Goal: Task Accomplishment & Management: Manage account settings

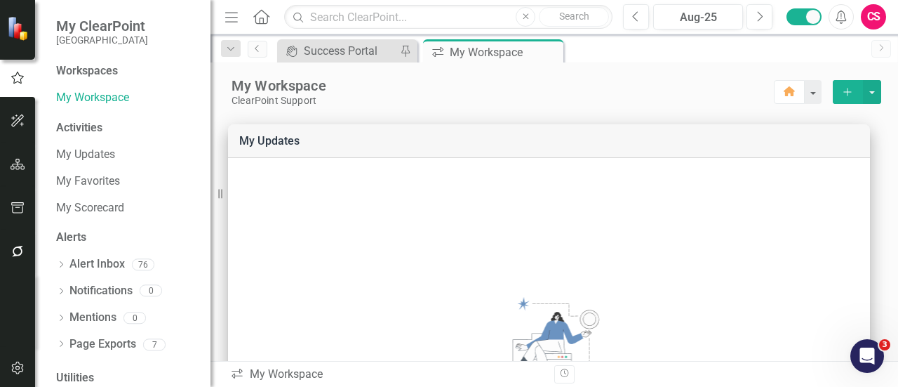
click at [256, 22] on icon at bounding box center [261, 16] width 16 height 15
click at [17, 161] on icon "button" at bounding box center [18, 164] width 15 height 11
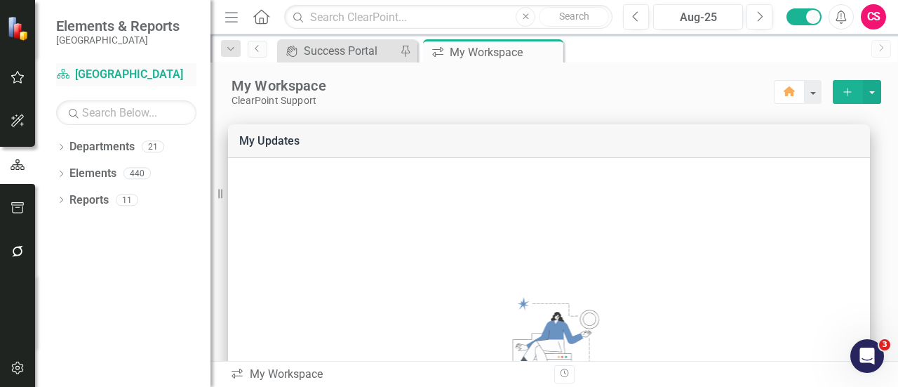
click at [121, 78] on link "Department [GEOGRAPHIC_DATA]" at bounding box center [126, 75] width 140 height 16
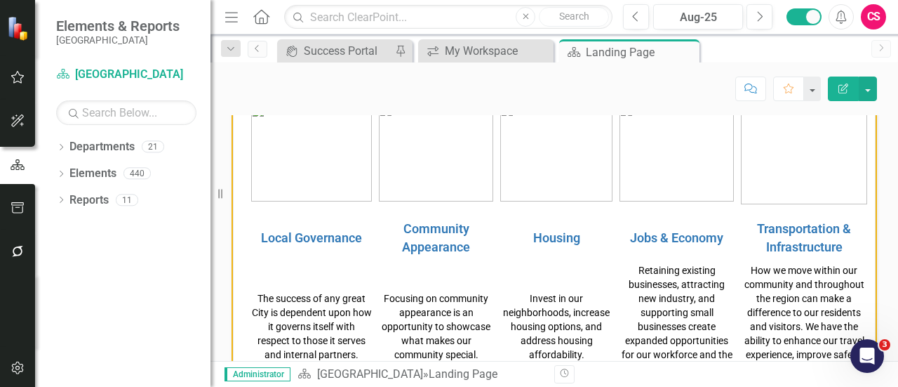
scroll to position [557, 0]
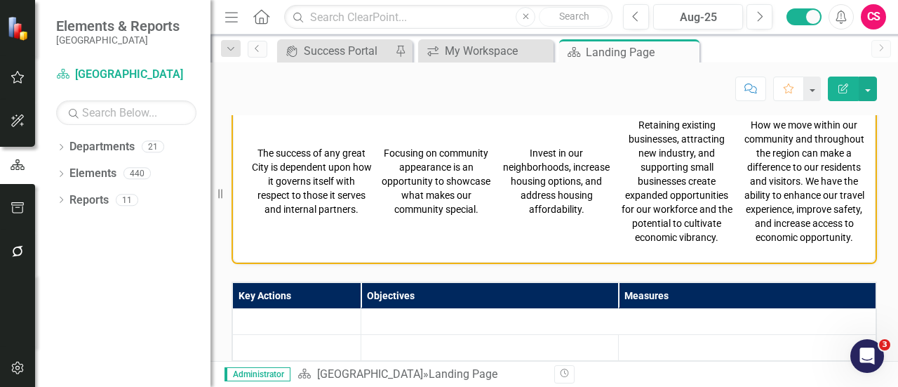
click at [671, 169] on span "Retaining existing businesses, attracting new industry, and supporting small bu…" at bounding box center [677, 180] width 111 height 123
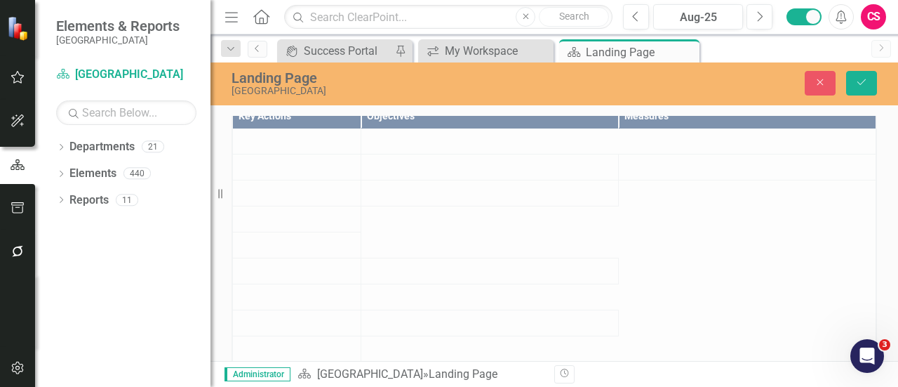
scroll to position [561, 0]
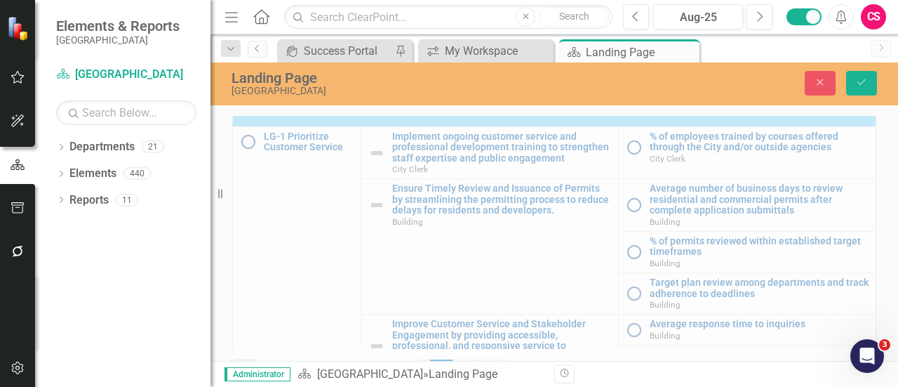
type textarea "<table style="border-collapse: collapse; width: 100.02%; height: 228.75px;" bor…"
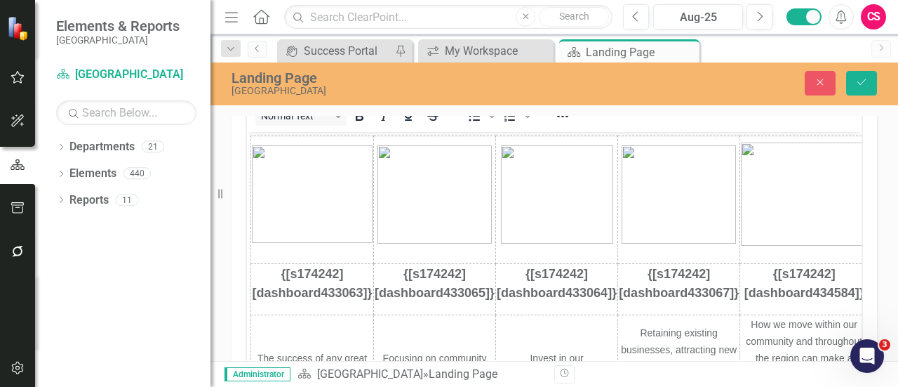
scroll to position [411, 0]
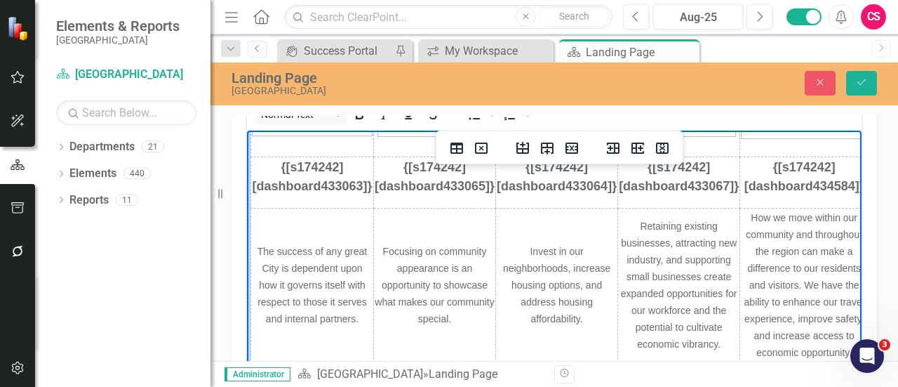
click at [331, 224] on td "The success of any great City is dependent upon how it governs itself with resp…" at bounding box center [312, 290] width 123 height 165
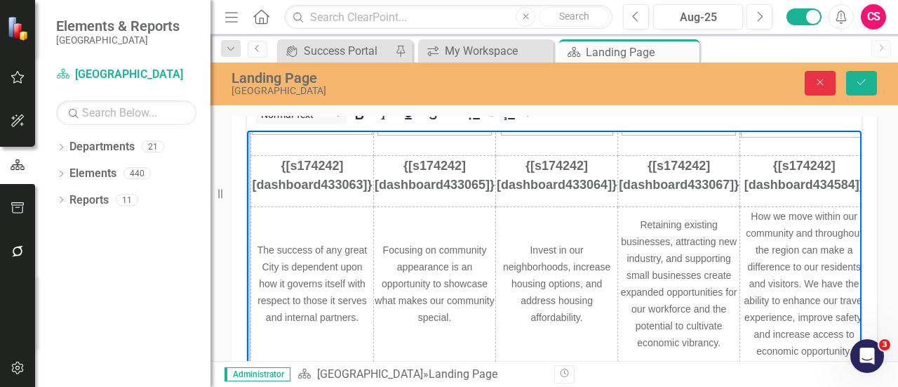
click at [822, 87] on icon "Close" at bounding box center [820, 82] width 13 height 10
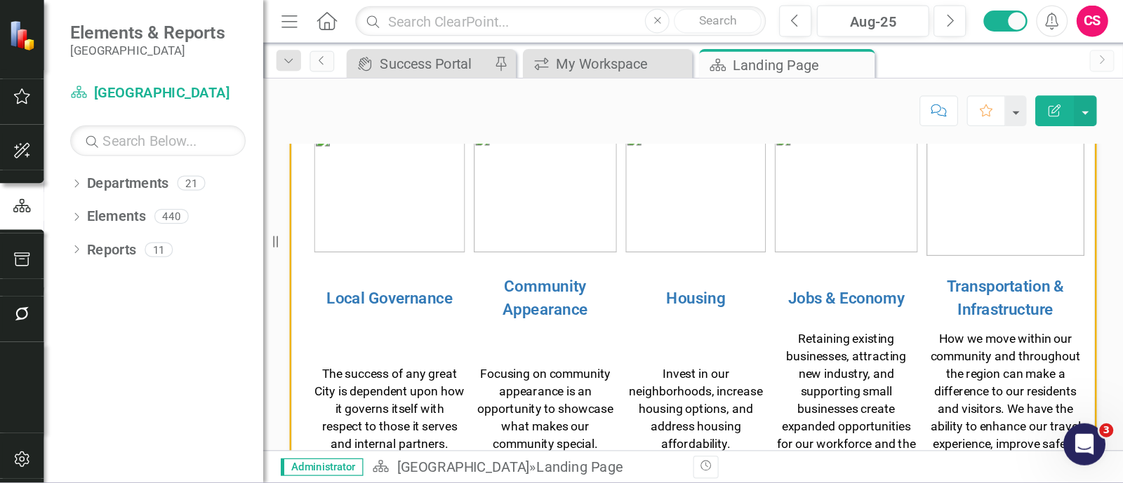
scroll to position [408, 0]
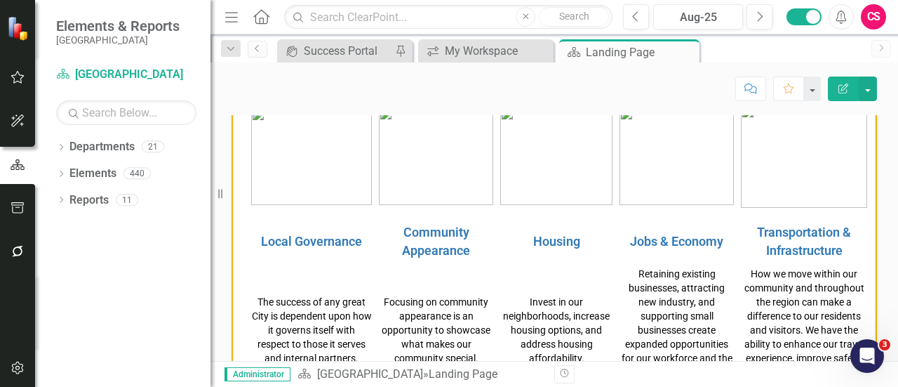
click at [507, 78] on div "Score: N/A Aug-25 Completed Comment Favorite Edit Report" at bounding box center [554, 88] width 645 height 24
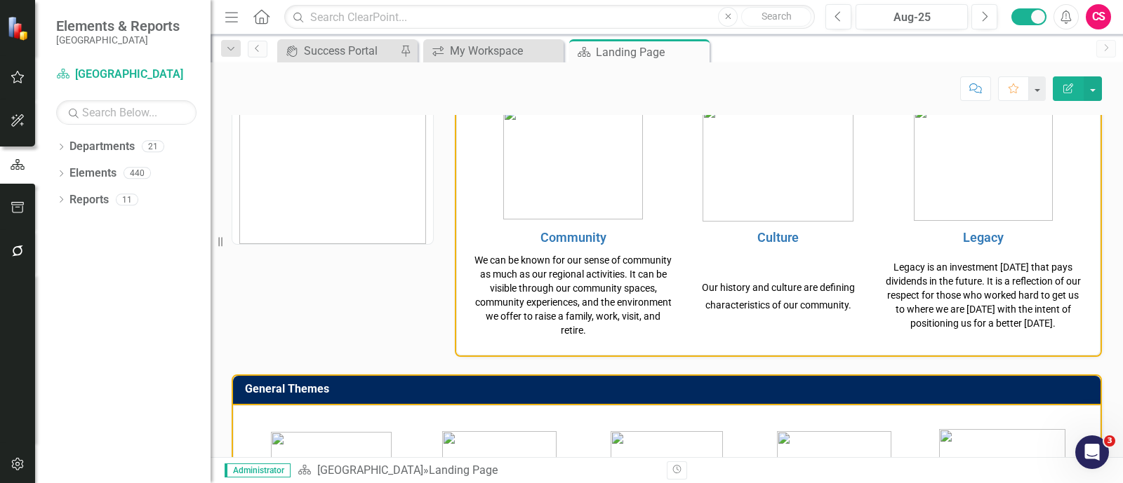
scroll to position [54, 0]
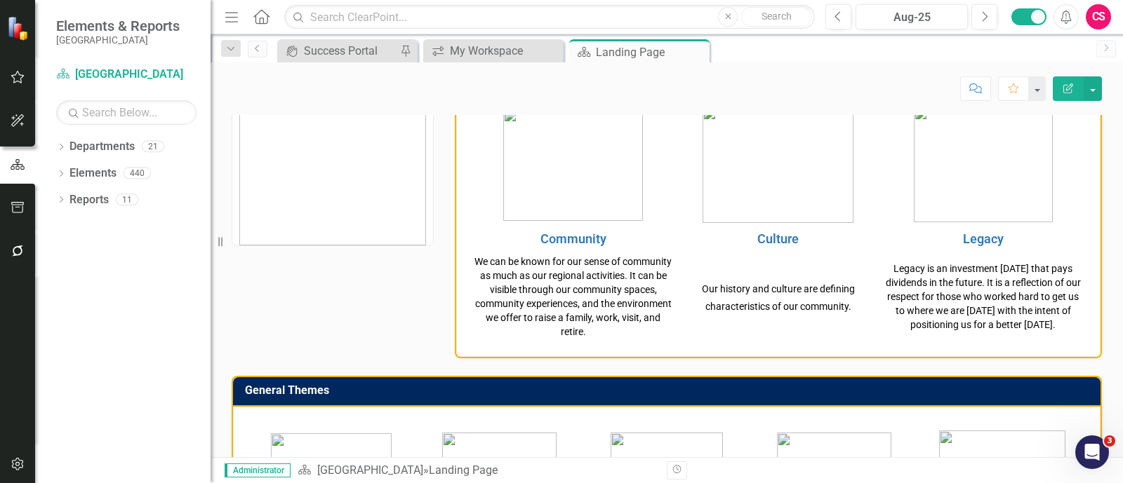
click at [584, 301] on span "We can be known for our sense of community as much as our regional activities. …" at bounding box center [572, 296] width 197 height 81
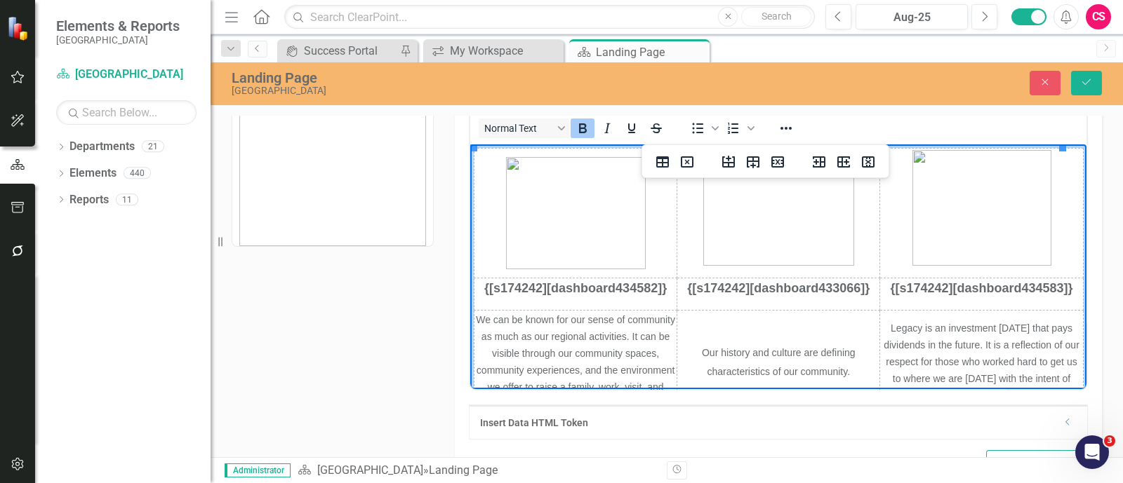
scroll to position [0, 0]
click at [583, 366] on span "We can be known for our sense of community as much as our regional activities. …" at bounding box center [574, 361] width 199 height 95
click at [787, 132] on icon "Reveal or hide additional toolbar items" at bounding box center [785, 128] width 17 height 17
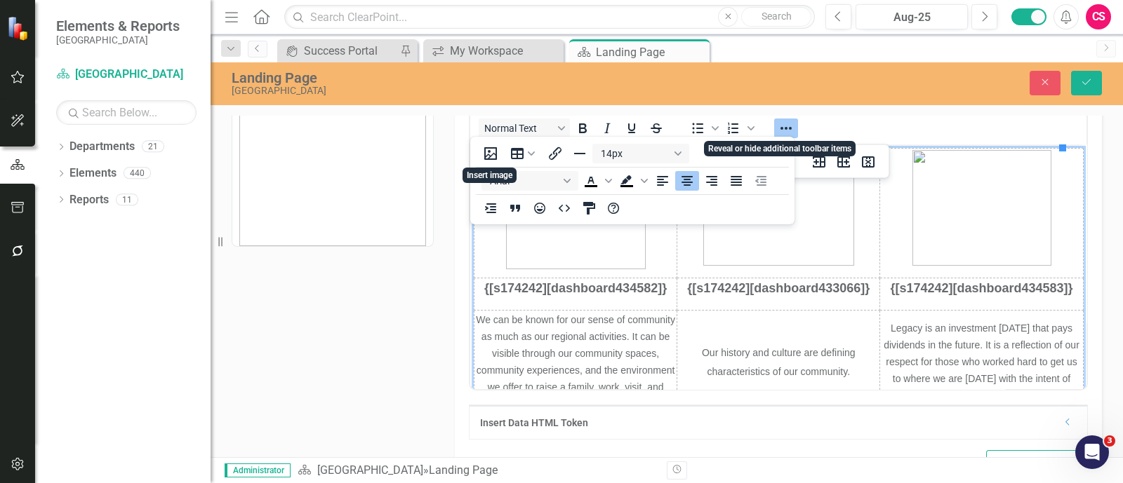
click at [787, 132] on icon "Reveal or hide additional toolbar items" at bounding box center [785, 128] width 17 height 17
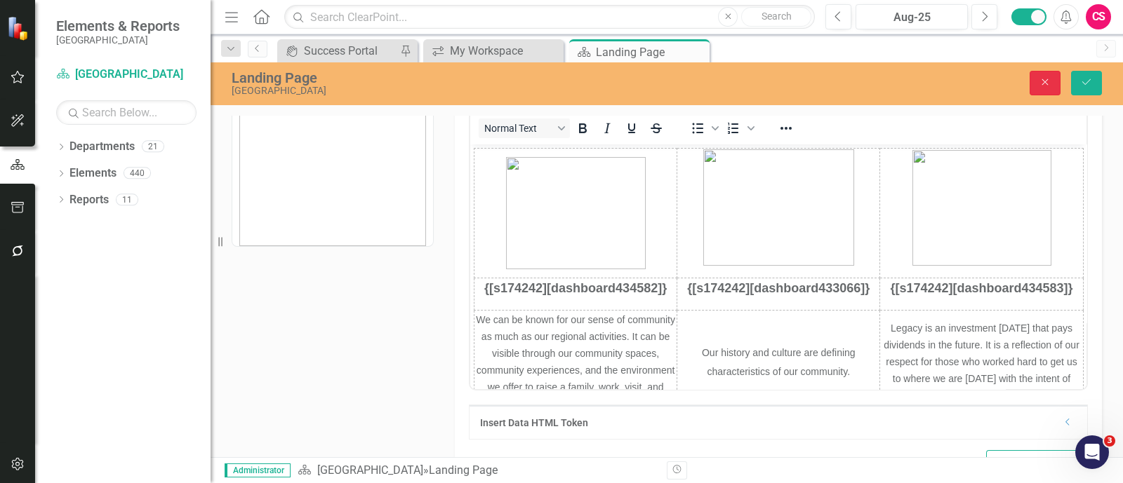
click at [897, 79] on button "Close" at bounding box center [1044, 83] width 31 height 25
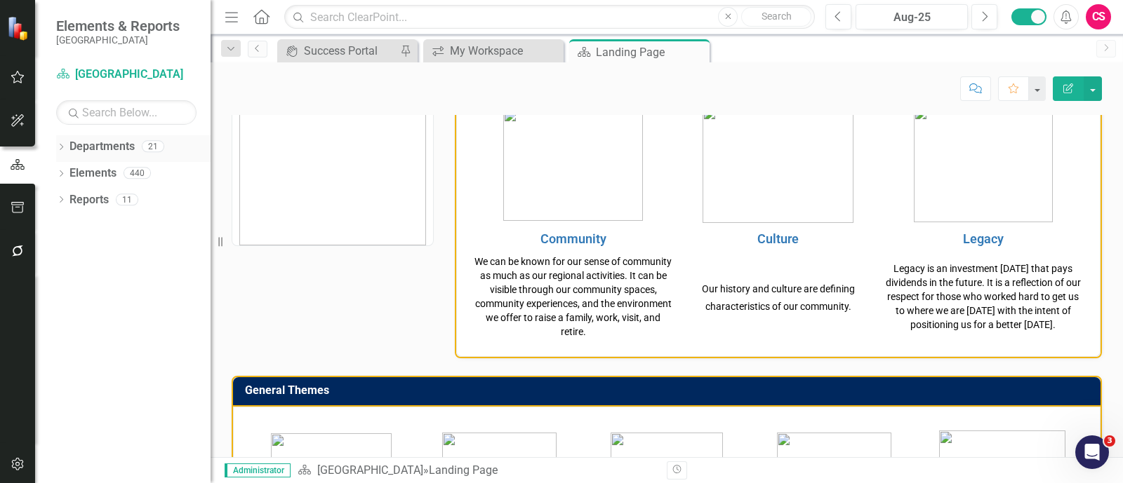
click at [60, 146] on icon "Dropdown" at bounding box center [61, 149] width 10 height 8
click at [69, 176] on icon "Dropdown" at bounding box center [68, 172] width 11 height 8
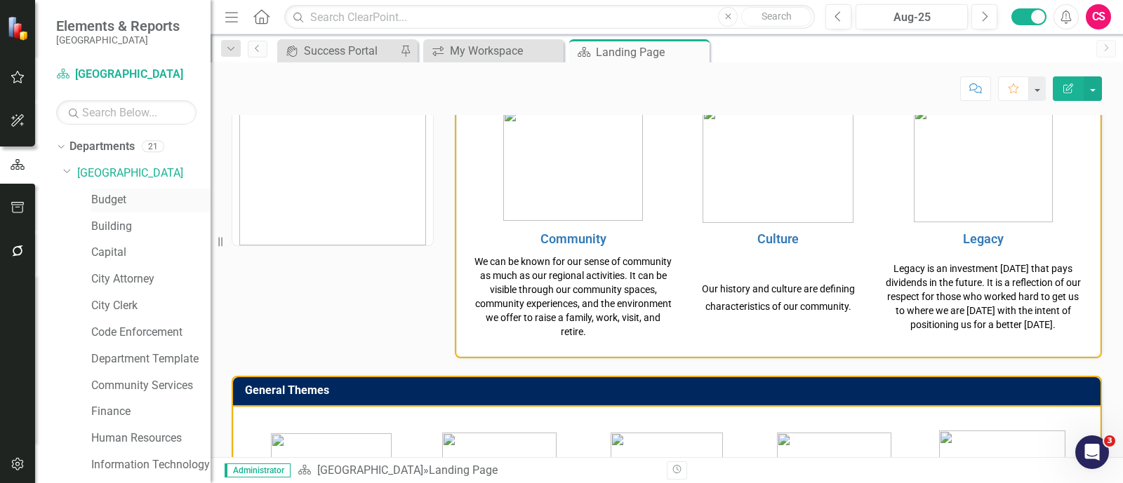
click at [109, 208] on div "Budget" at bounding box center [150, 200] width 119 height 23
click at [115, 201] on link "Budget" at bounding box center [150, 200] width 119 height 16
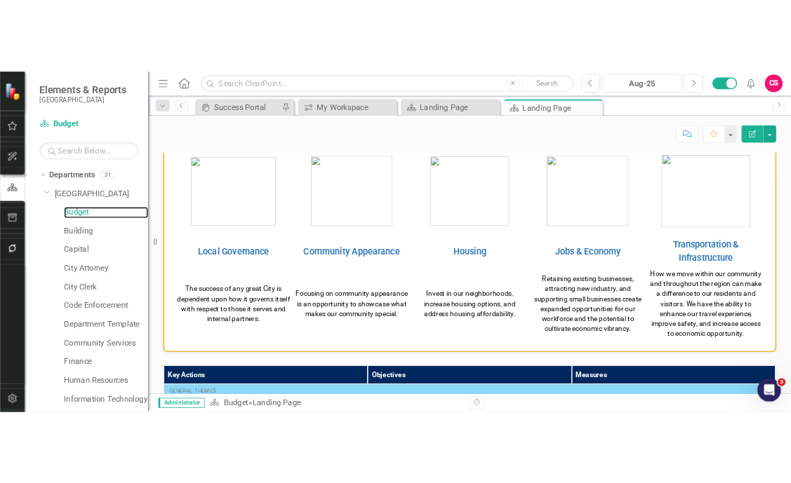
scroll to position [394, 0]
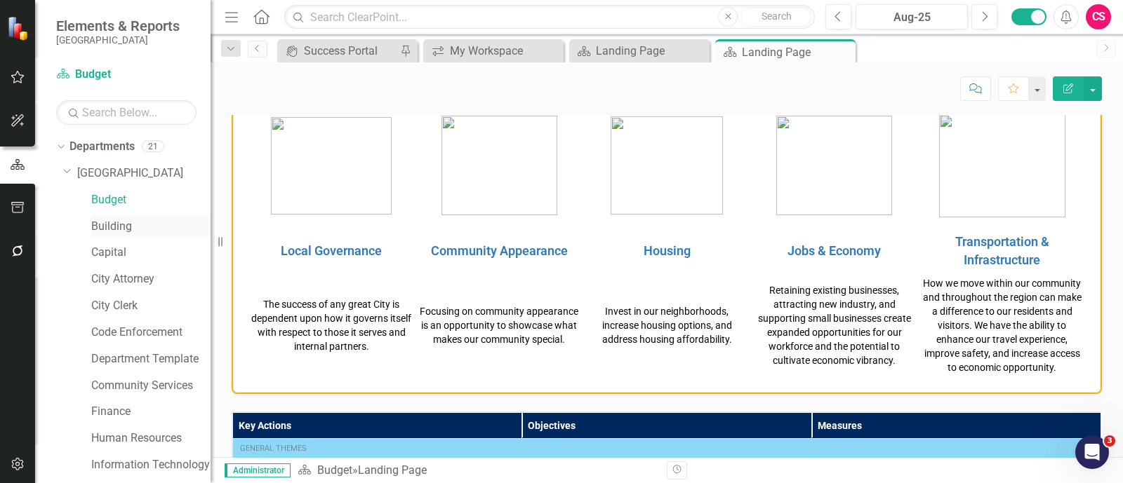
click at [105, 220] on link "Building" at bounding box center [150, 227] width 119 height 16
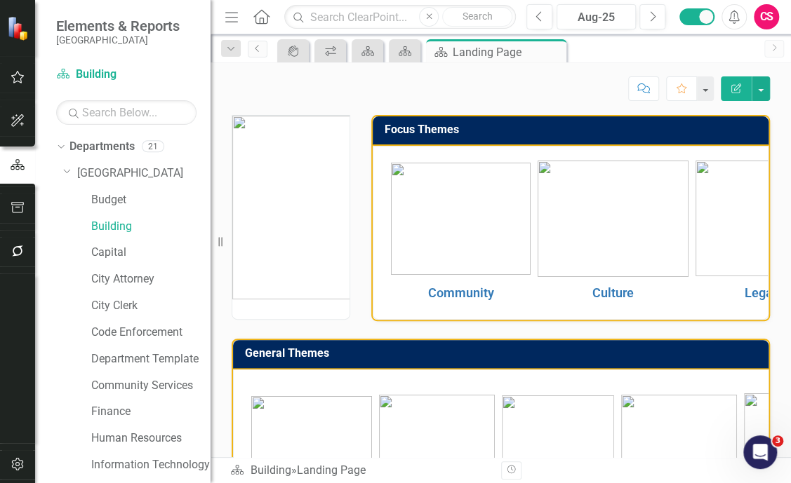
click at [537, 225] on img at bounding box center [612, 219] width 151 height 116
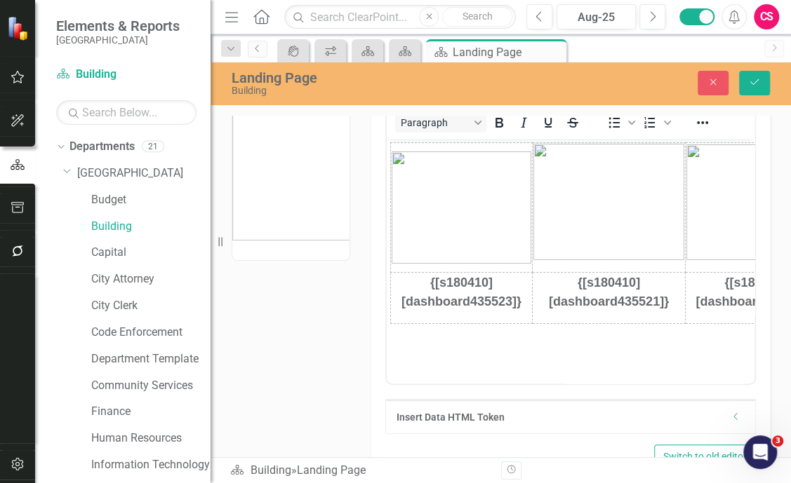
scroll to position [60, 0]
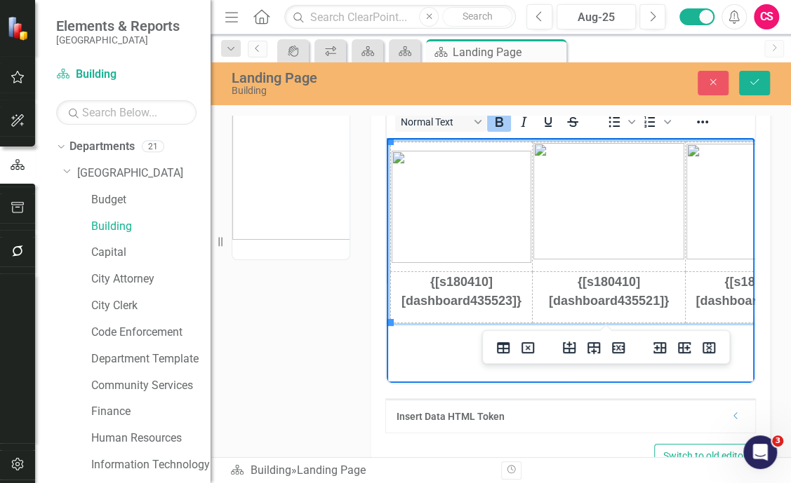
click at [497, 314] on td "{[s180410][dashboard435523]}" at bounding box center [462, 297] width 142 height 51
click at [594, 345] on icon "Insert row after" at bounding box center [593, 348] width 17 height 17
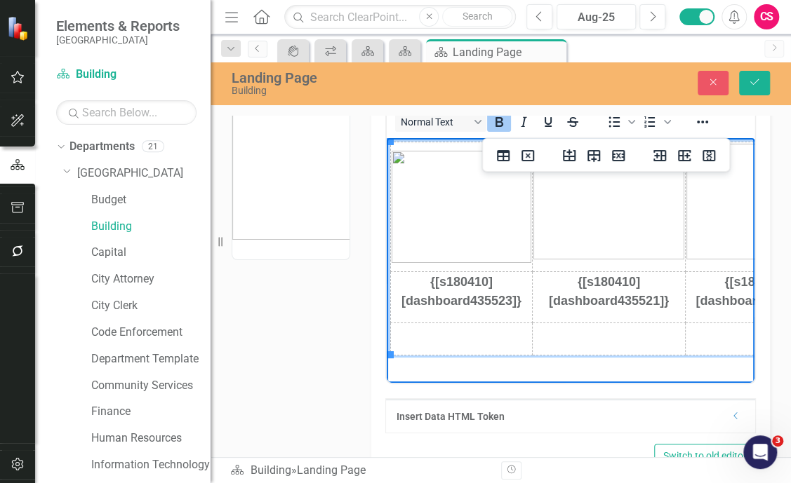
click at [477, 332] on p "Rich Text Area. Press ALT-0 for help." at bounding box center [462, 333] width 140 height 19
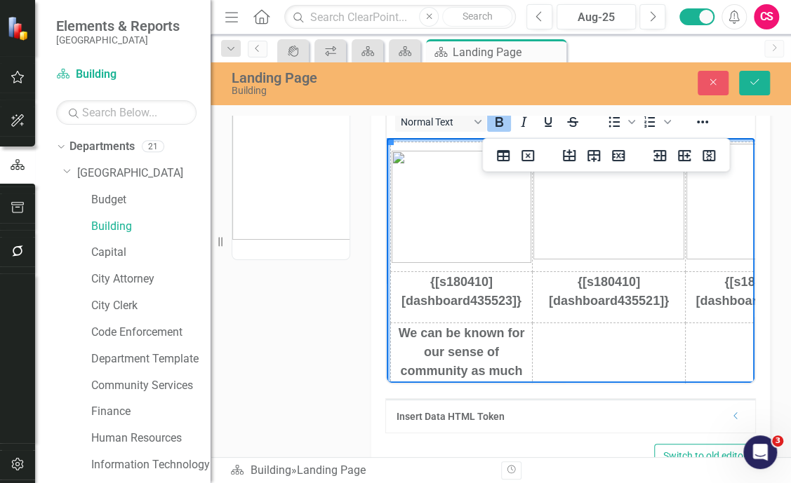
scroll to position [164, 0]
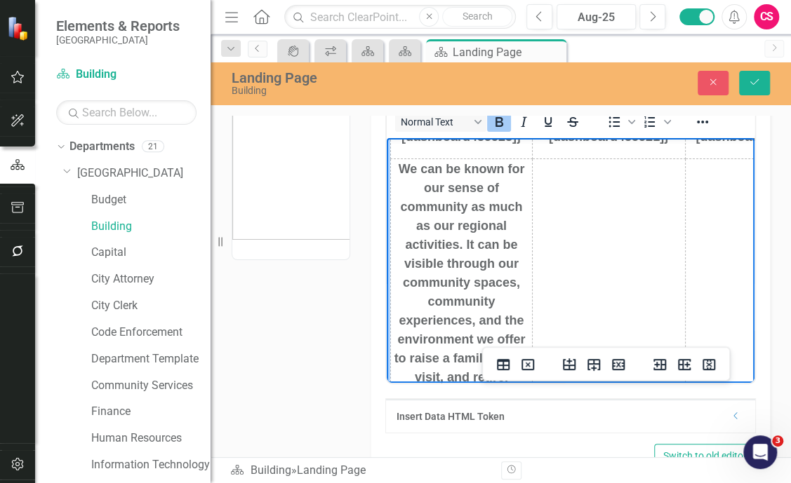
click at [601, 233] on td "Rich Text Area. Press ALT-0 for help." at bounding box center [609, 279] width 153 height 241
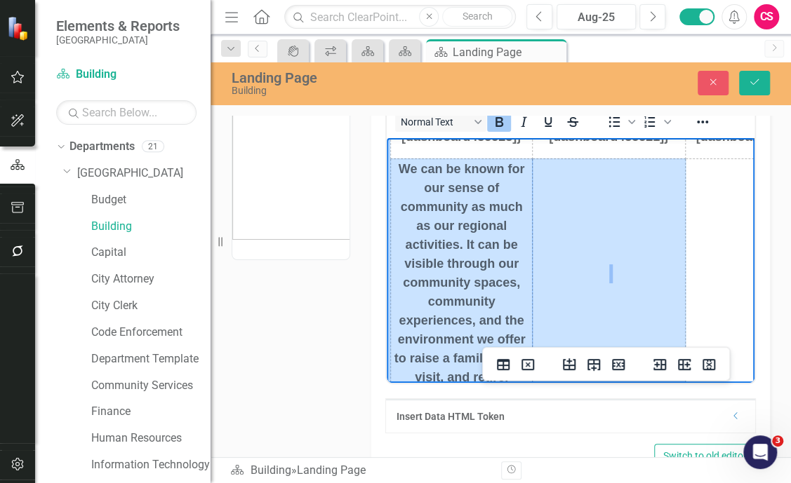
drag, startPoint x: 395, startPoint y: 172, endPoint x: 685, endPoint y: 254, distance: 301.8
click at [685, 254] on html "{[s180410][dashboard435523]} {[s180410][dashboard435521]} {[s180410][dashboard4…" at bounding box center [571, 188] width 368 height 429
click at [495, 124] on icon "Bold" at bounding box center [499, 122] width 8 height 10
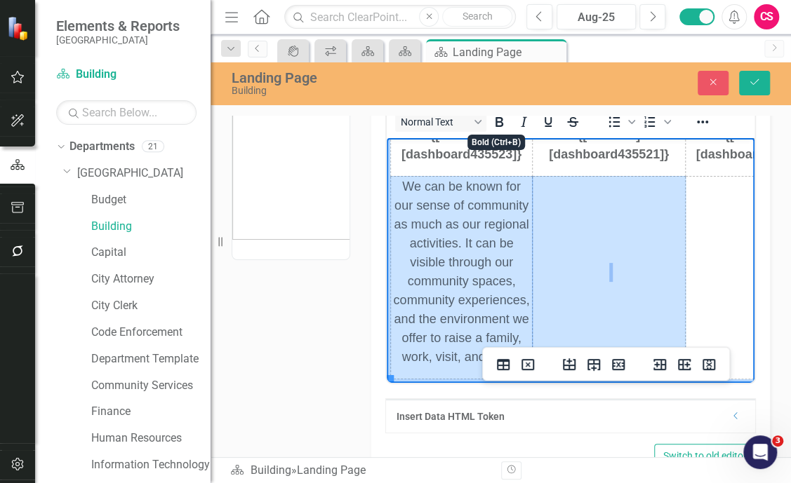
scroll to position [159, 0]
click at [705, 128] on icon "Reveal or hide additional toolbar items" at bounding box center [702, 122] width 17 height 17
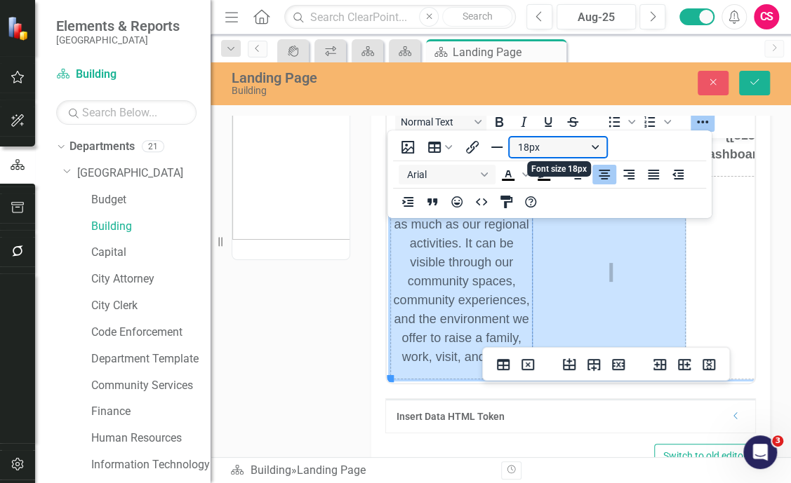
click at [569, 152] on button "18px" at bounding box center [557, 148] width 97 height 20
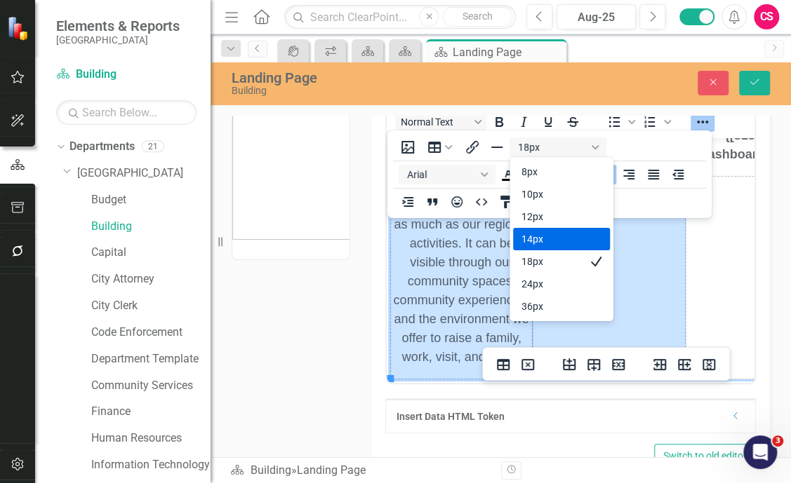
click at [533, 240] on div "14px" at bounding box center [551, 239] width 60 height 17
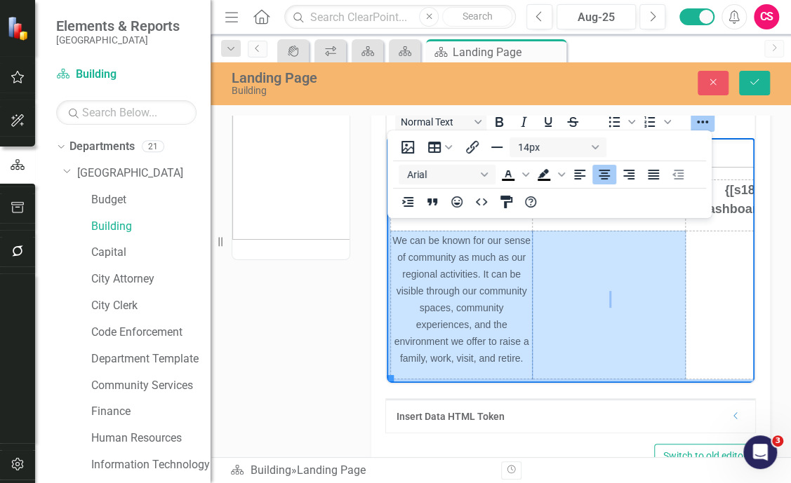
scroll to position [104, 0]
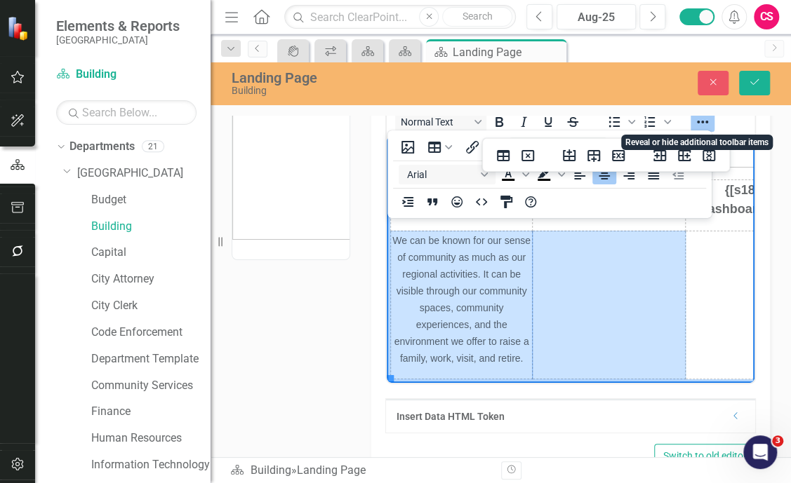
click at [702, 126] on icon "Reveal or hide additional toolbar items" at bounding box center [702, 122] width 17 height 17
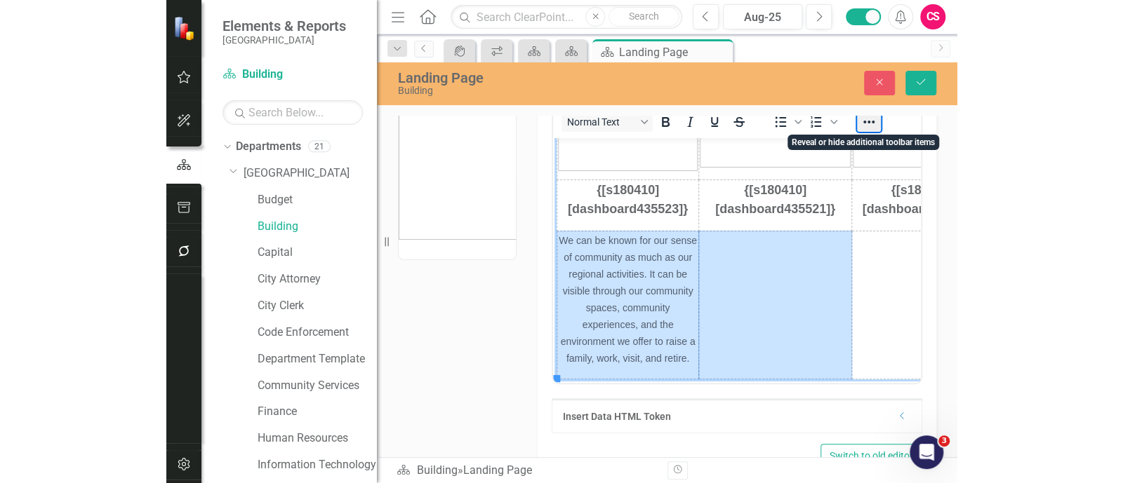
scroll to position [56, 0]
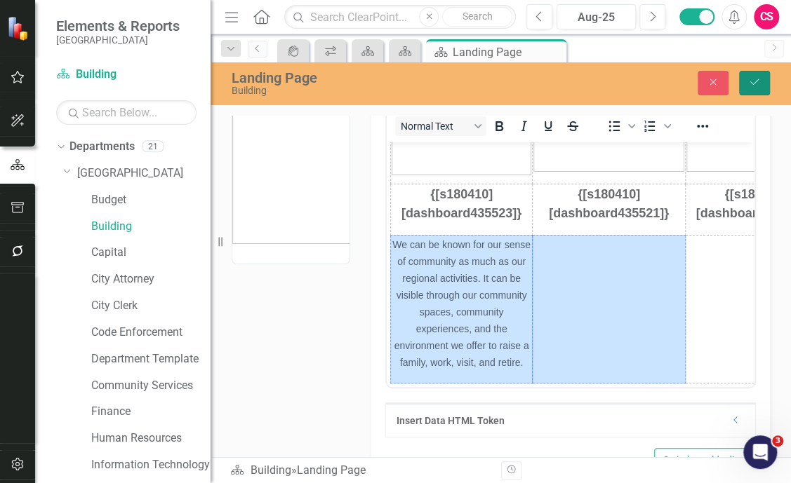
click at [760, 77] on icon "Save" at bounding box center [754, 82] width 13 height 10
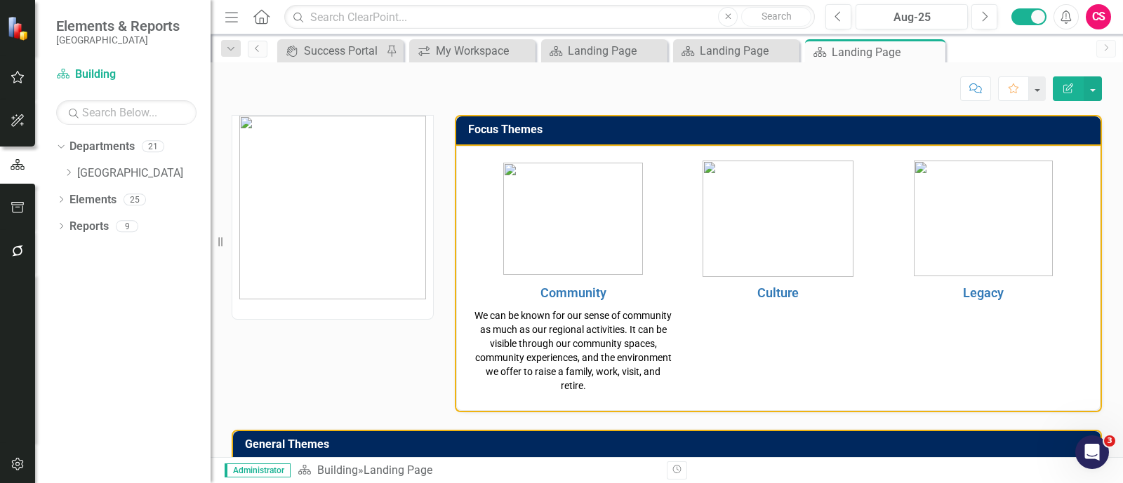
click at [631, 302] on td "Community" at bounding box center [573, 293] width 205 height 25
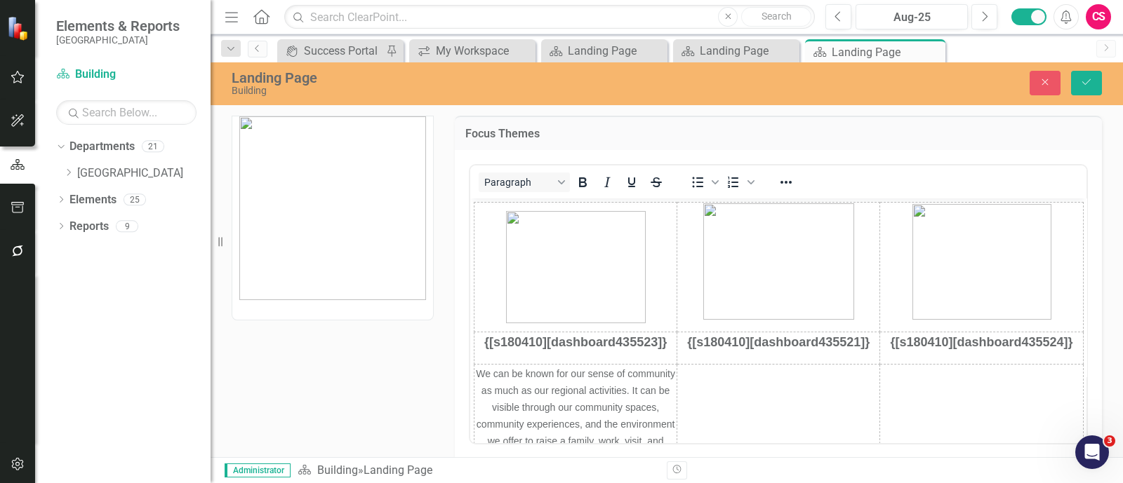
scroll to position [0, 0]
click at [581, 386] on span "We can be known for our sense of community as much as our regional activities. …" at bounding box center [574, 415] width 199 height 95
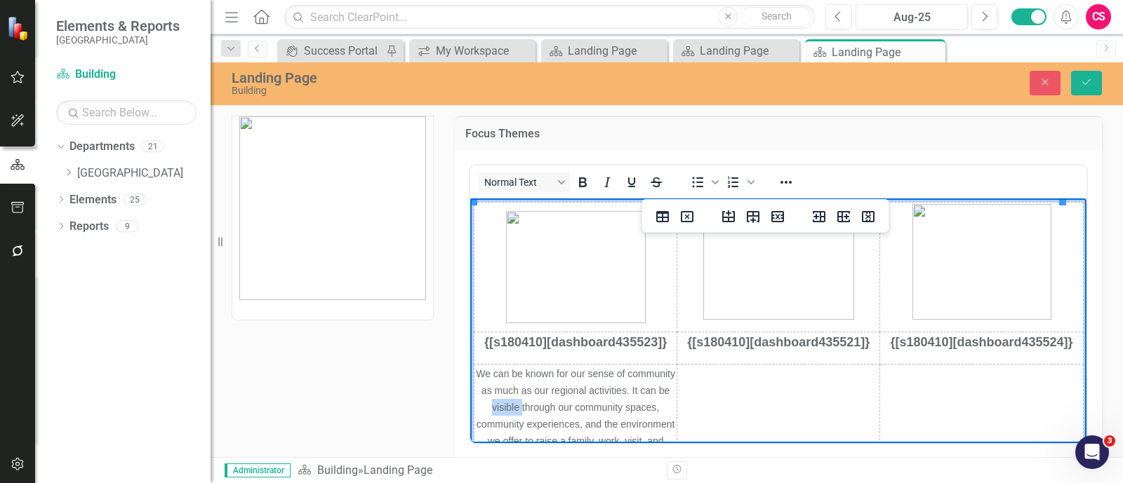
click at [581, 386] on span "We can be known for our sense of community as much as our regional activities. …" at bounding box center [574, 415] width 199 height 95
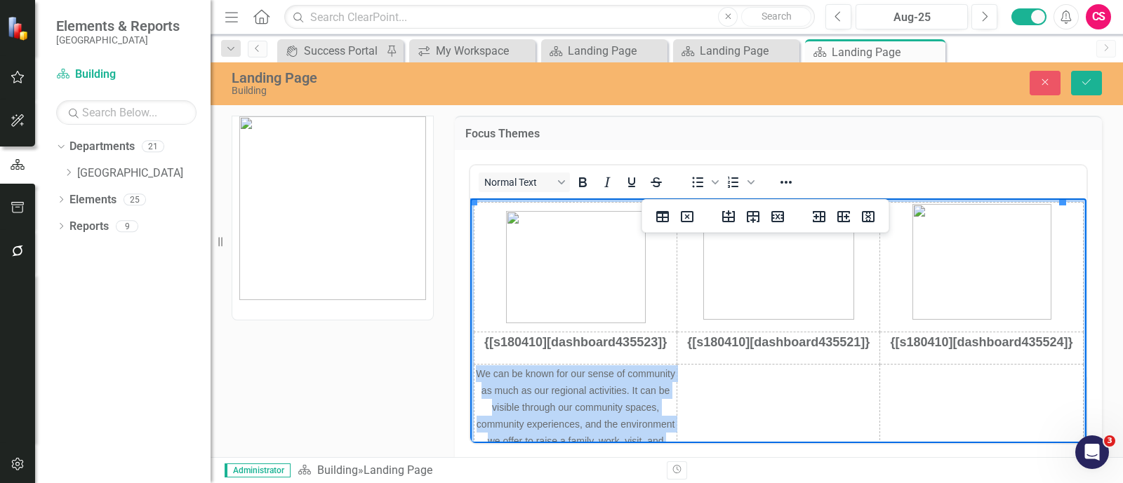
click at [581, 386] on span "We can be known for our sense of community as much as our regional activities. …" at bounding box center [574, 415] width 199 height 95
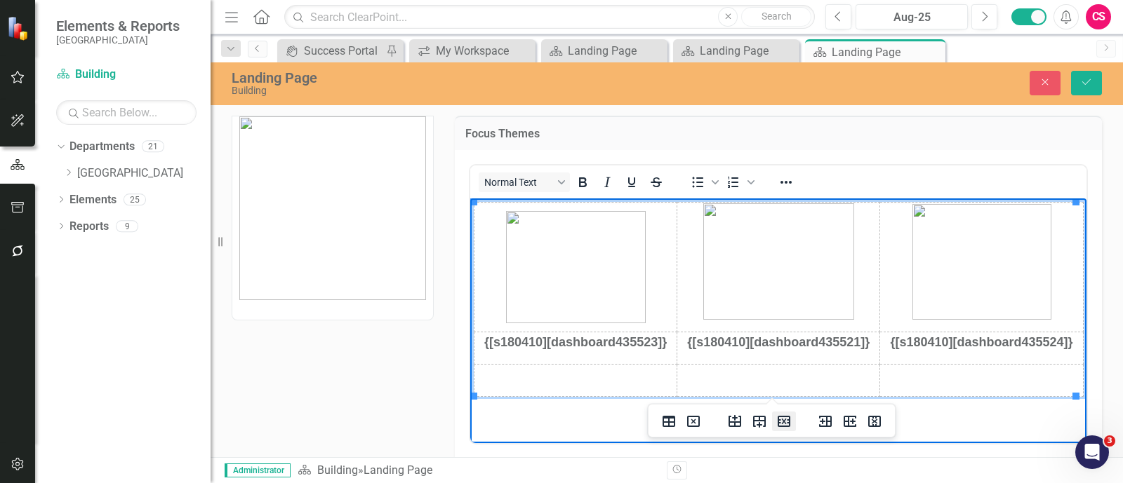
click at [779, 386] on icon "Delete row" at bounding box center [783, 421] width 17 height 17
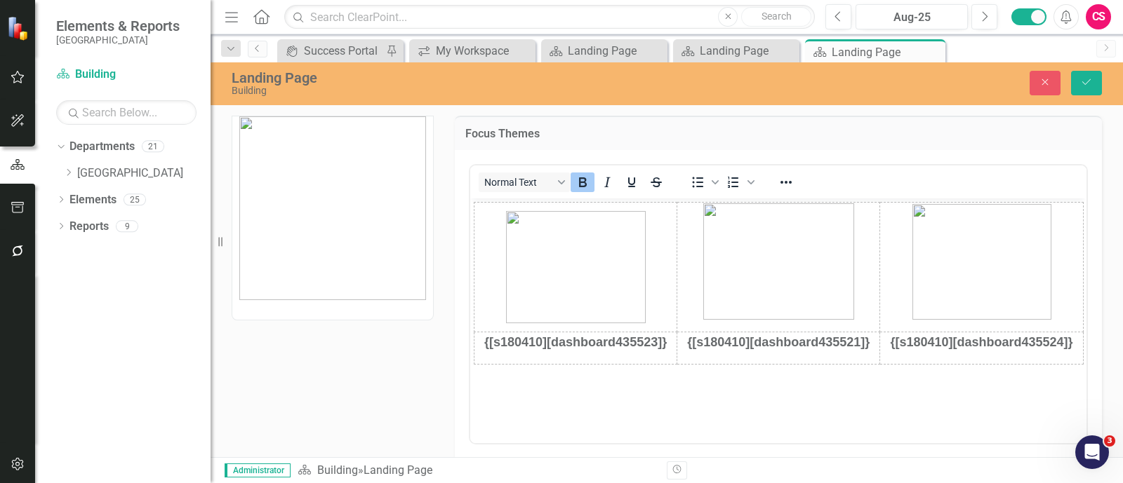
click at [897, 69] on div "Landing Page Building Close Save" at bounding box center [666, 82] width 912 height 27
click at [897, 77] on icon "Save" at bounding box center [1086, 82] width 13 height 10
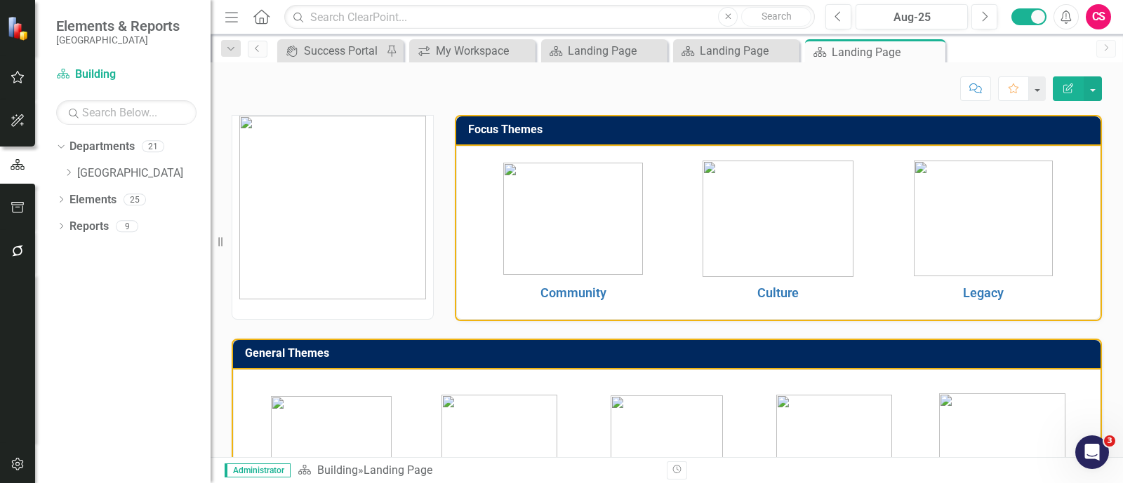
click at [603, 235] on img at bounding box center [573, 219] width 140 height 112
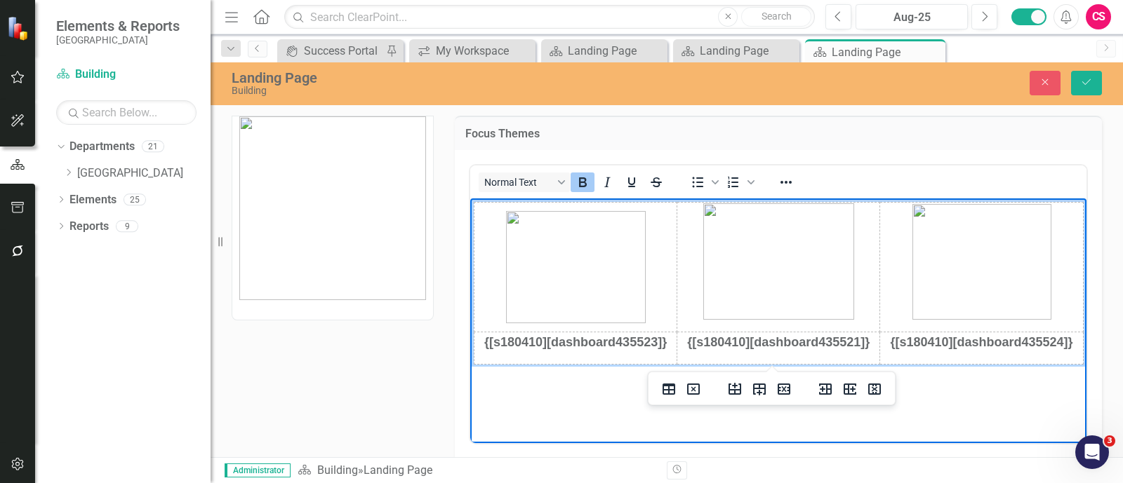
click at [599, 354] on td "{[s180410][dashboard435523]}" at bounding box center [575, 348] width 203 height 32
click at [760, 386] on icon "Insert row after" at bounding box center [759, 389] width 17 height 17
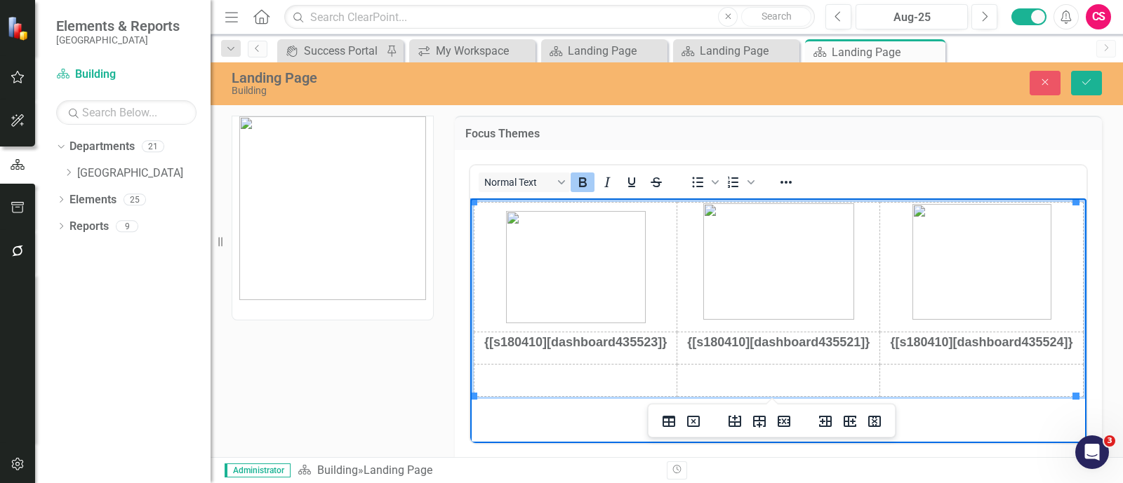
click at [583, 370] on p "Rich Text Area. Press ALT-0 for help." at bounding box center [574, 374] width 201 height 19
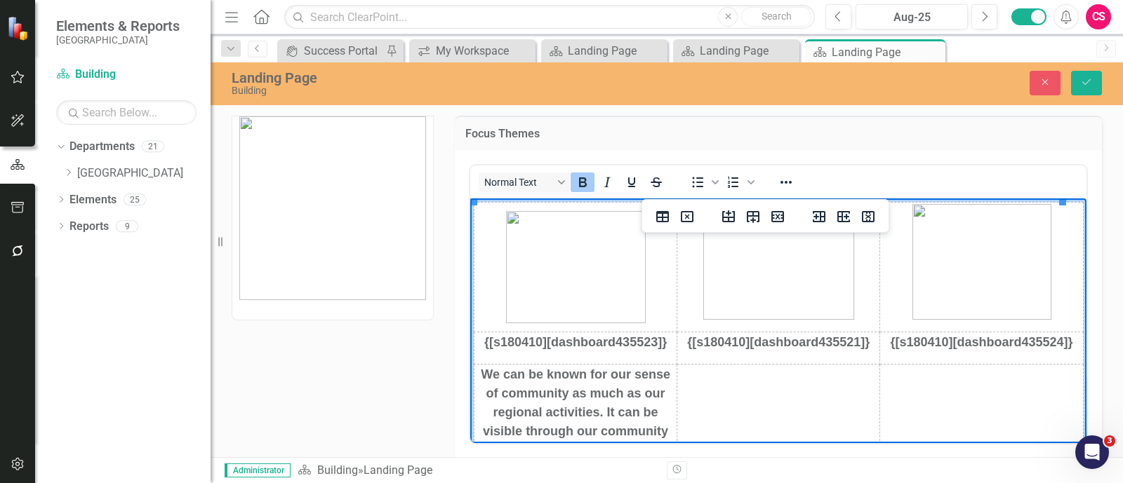
scroll to position [69, 0]
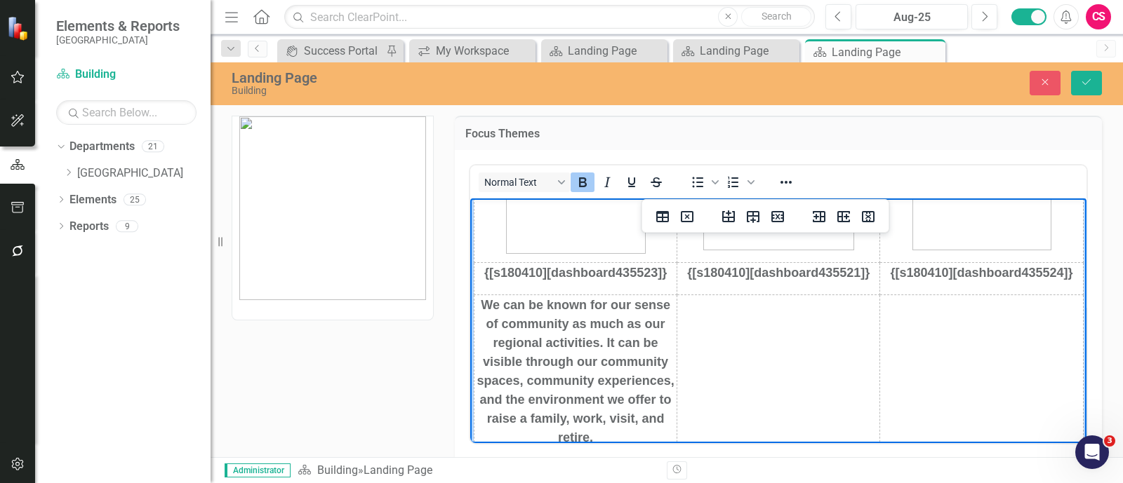
click at [700, 349] on td "Rich Text Area. Press ALT-0 for help." at bounding box center [777, 377] width 203 height 165
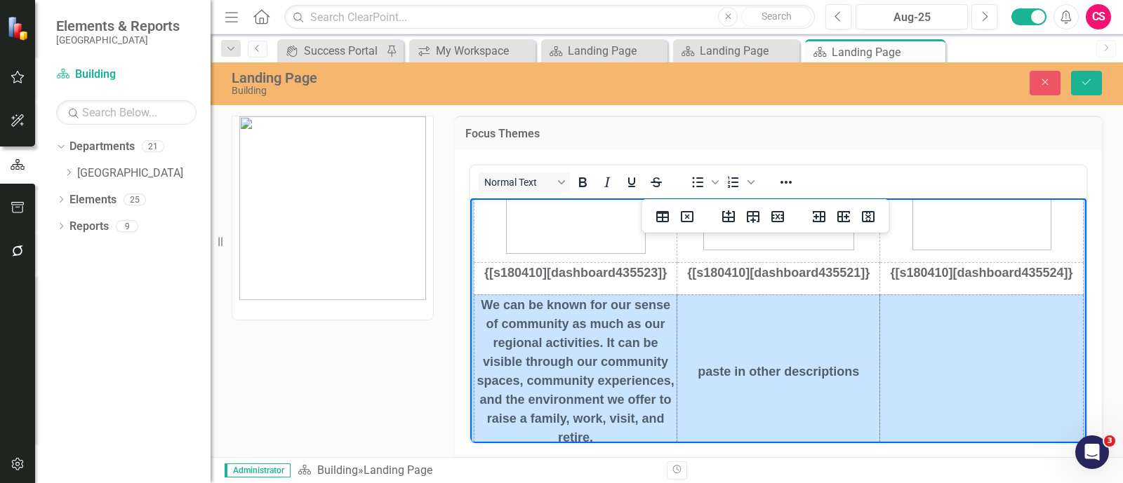
drag, startPoint x: 481, startPoint y: 305, endPoint x: 949, endPoint y: 403, distance: 478.0
click at [897, 386] on tr "We can be known for our sense of community as much as our regional activities. …" at bounding box center [778, 377] width 609 height 165
click at [581, 178] on icon "Bold" at bounding box center [582, 183] width 8 height 10
click at [586, 182] on icon "Bold" at bounding box center [581, 182] width 17 height 17
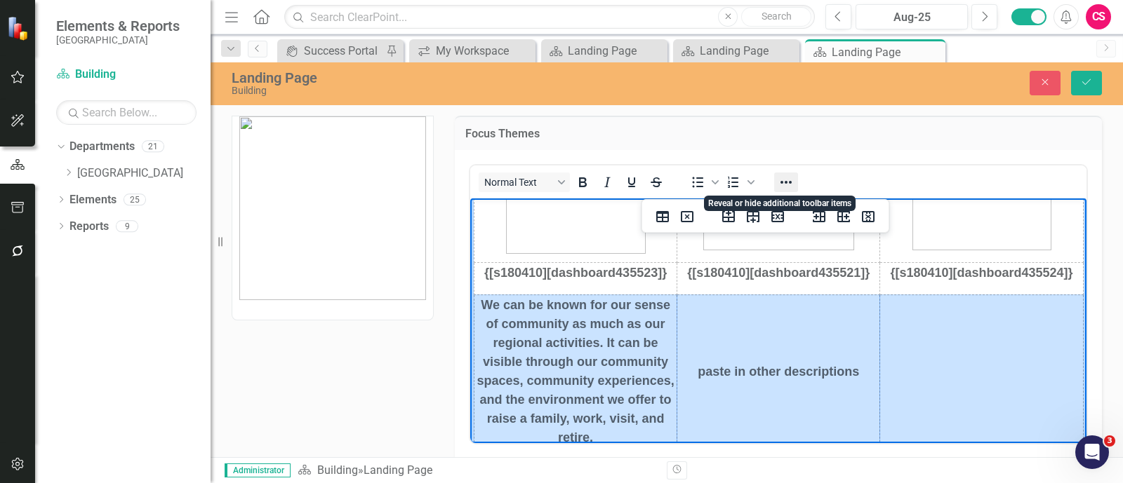
click at [782, 174] on icon "Reveal or hide additional toolbar items" at bounding box center [785, 182] width 17 height 17
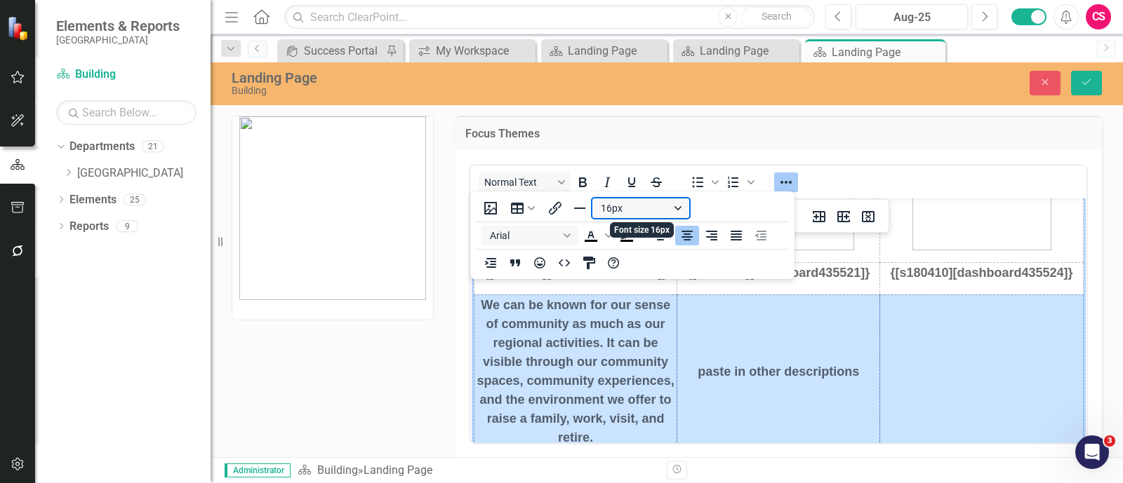
click at [653, 218] on button "16px" at bounding box center [640, 209] width 97 height 20
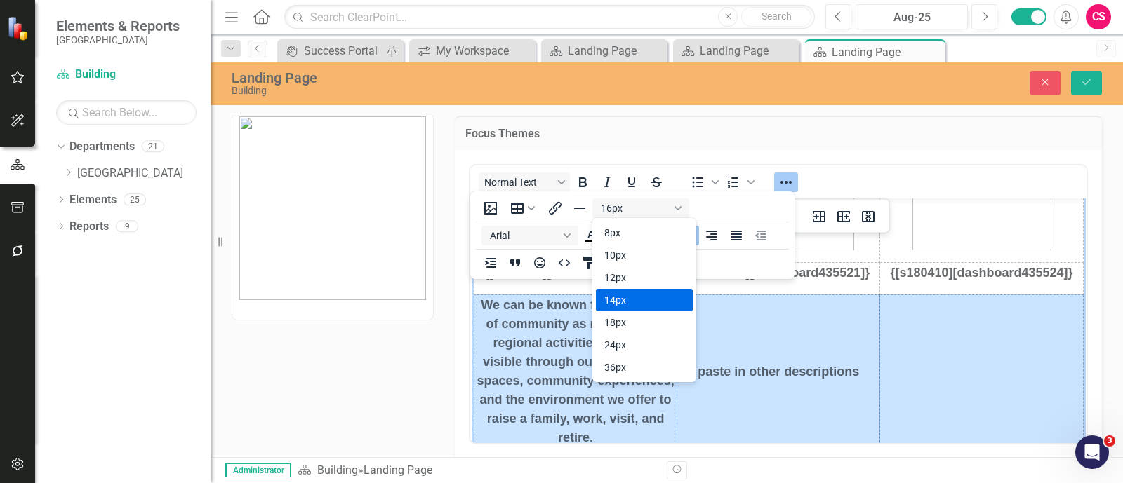
click at [617, 297] on div "14px" at bounding box center [634, 300] width 60 height 17
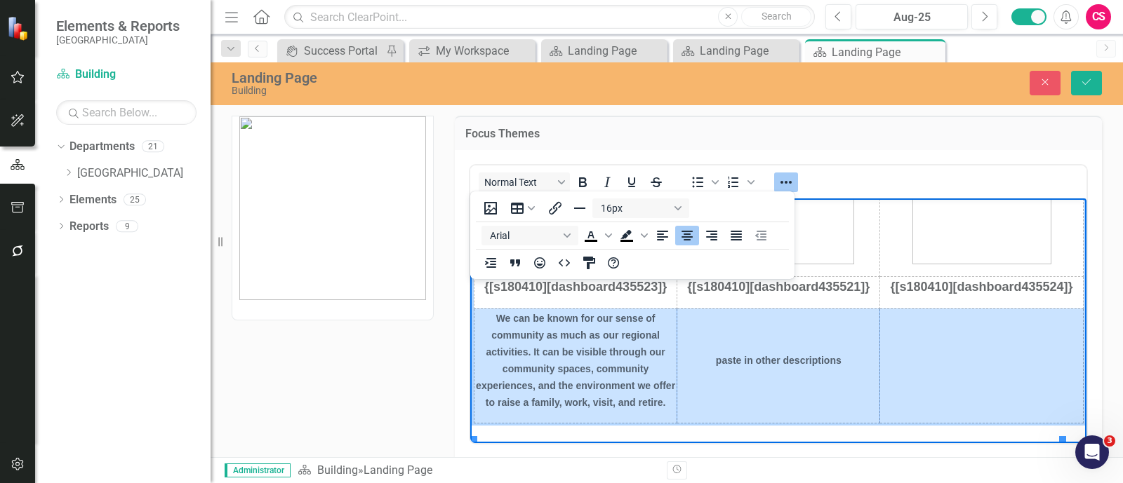
scroll to position [55, 0]
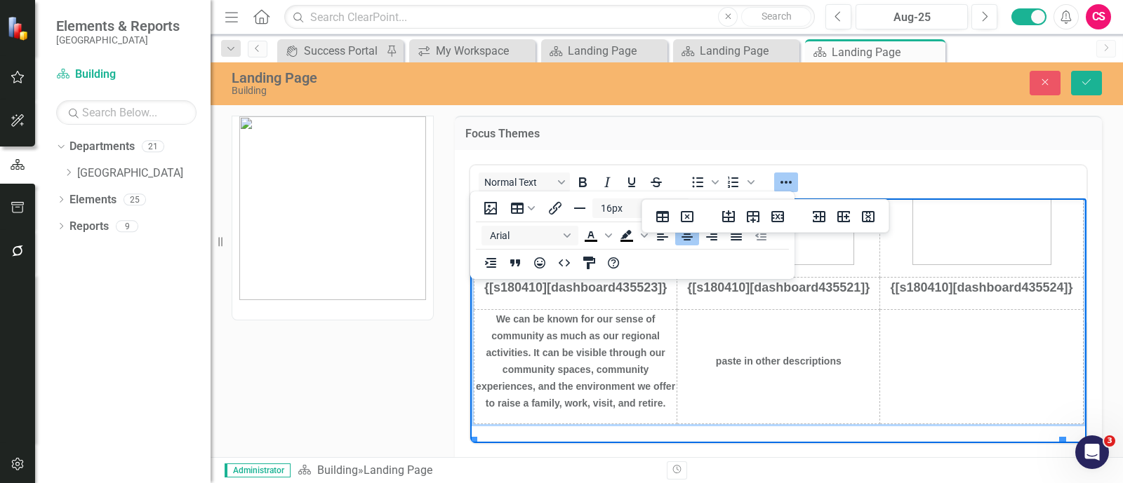
click at [594, 386] on td "We can be known for our sense of community as much as our regional activities. …" at bounding box center [575, 366] width 203 height 114
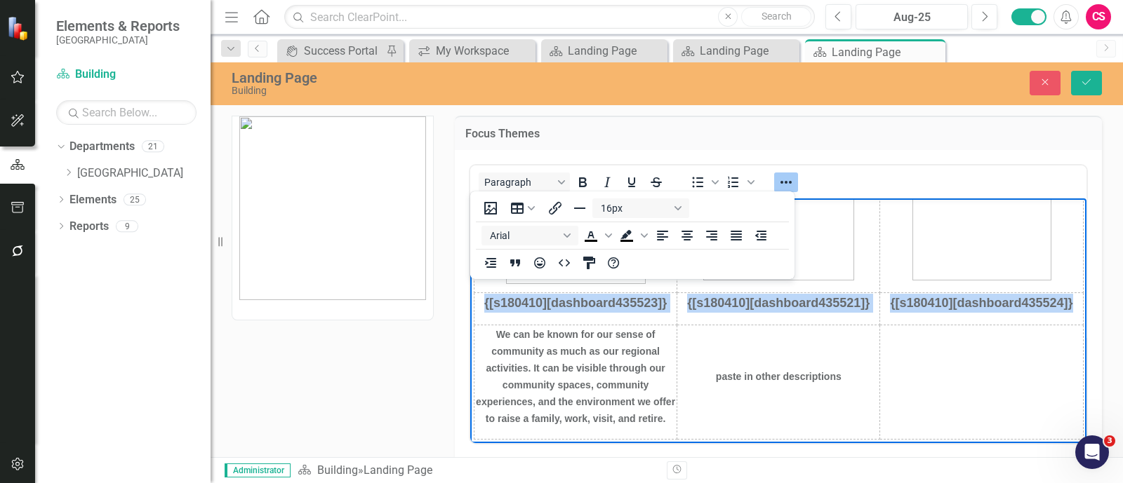
drag, startPoint x: 488, startPoint y: 323, endPoint x: 604, endPoint y: 443, distance: 167.2
click at [604, 386] on html "{[s180410][dashboard435523]} {[s180410][dashboard435521]} {[s180410][dashboard4…" at bounding box center [777, 301] width 617 height 284
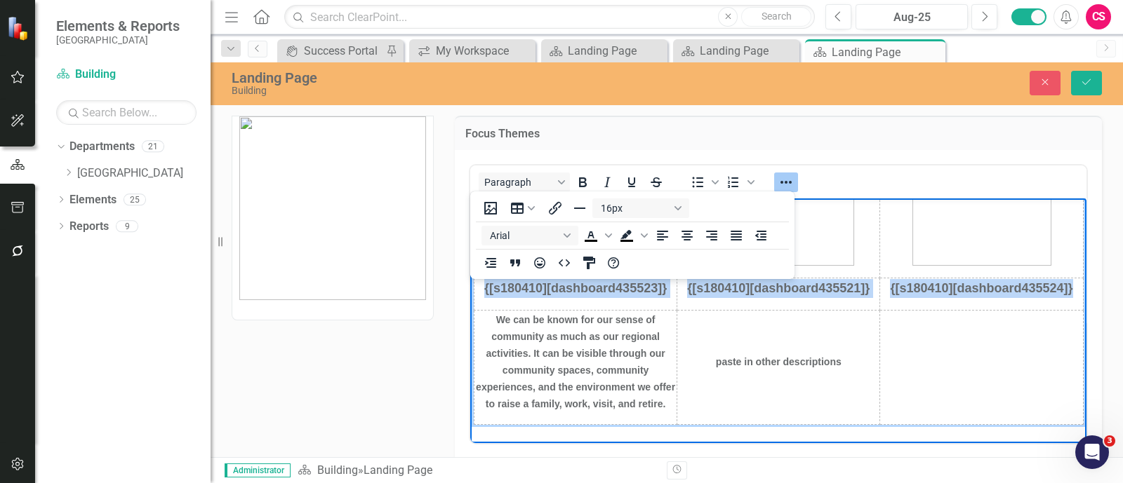
click at [584, 386] on span "We can be known for our sense of community as much as our regional activities. …" at bounding box center [574, 361] width 199 height 95
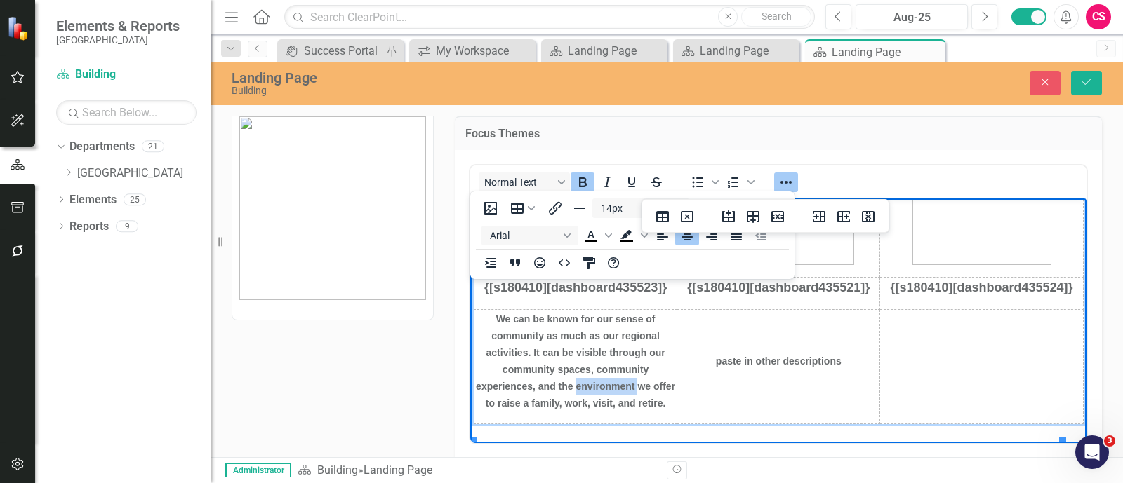
click at [584, 386] on span "We can be known for our sense of community as much as our regional activities. …" at bounding box center [574, 360] width 199 height 95
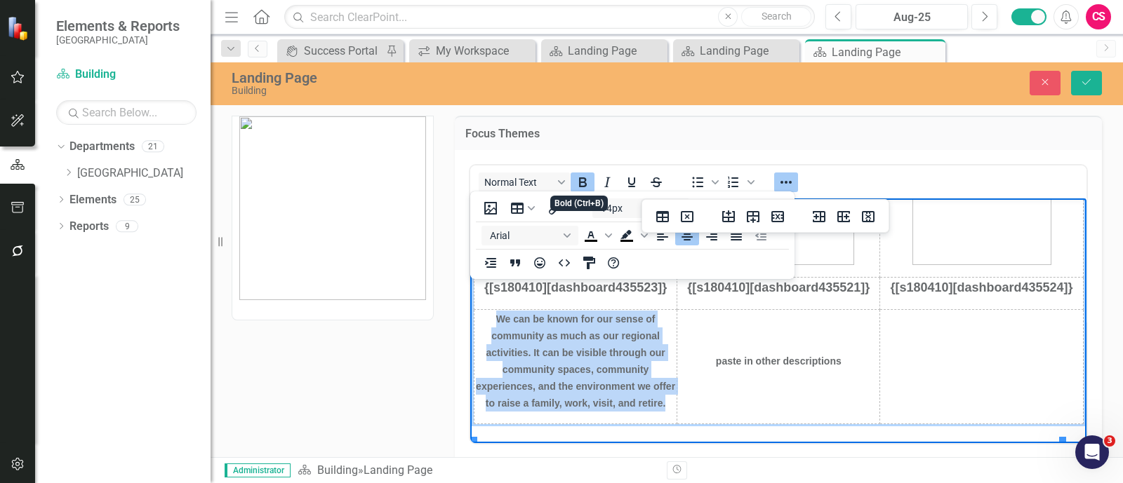
click at [578, 178] on icon "Bold" at bounding box center [582, 183] width 8 height 10
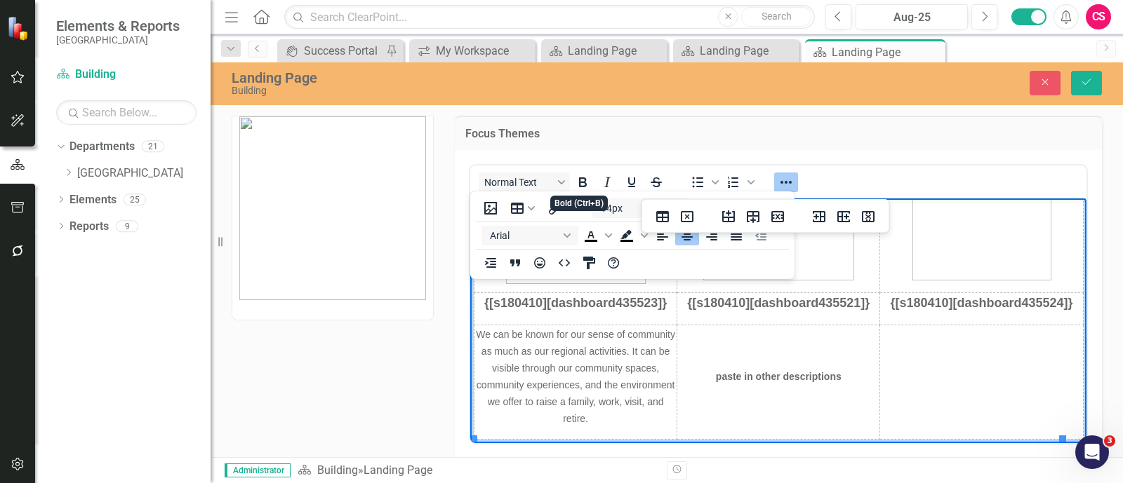
scroll to position [38, 0]
click at [741, 380] on strong "paste in other descriptions" at bounding box center [778, 377] width 126 height 11
click at [573, 174] on icon "Bold" at bounding box center [581, 182] width 17 height 17
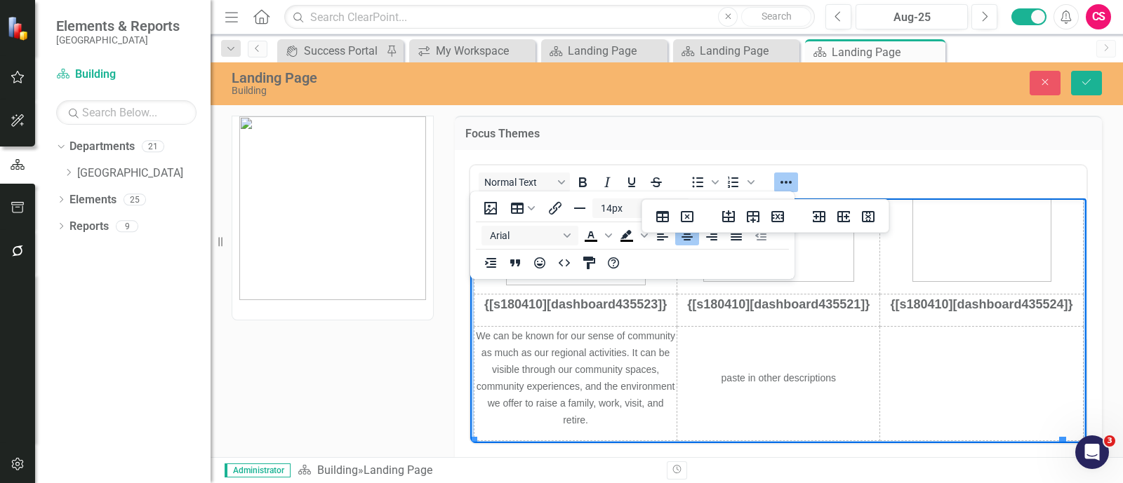
click at [612, 386] on span "We can be known for our sense of community as much as our regional activities. …" at bounding box center [574, 377] width 199 height 95
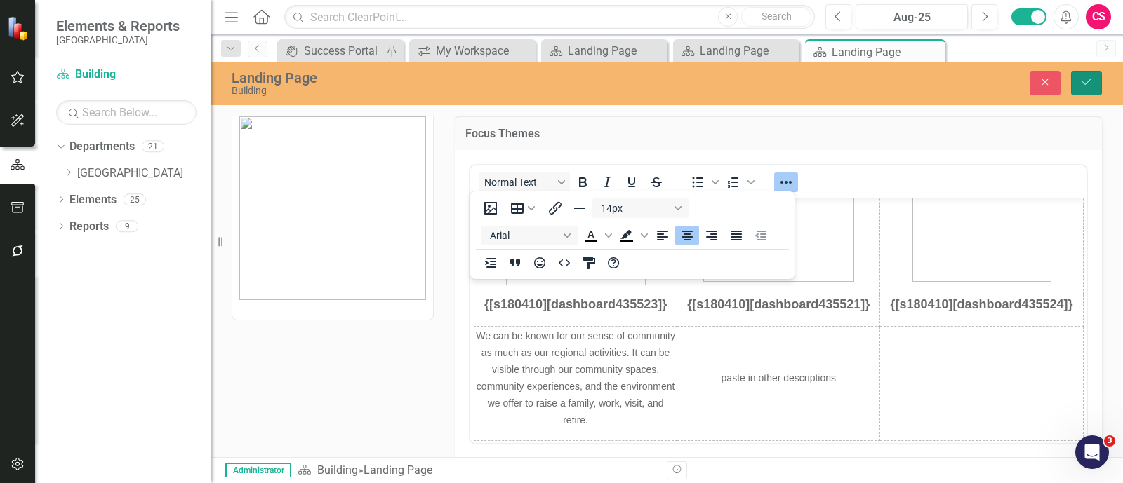
click at [897, 87] on button "Save" at bounding box center [1086, 83] width 31 height 25
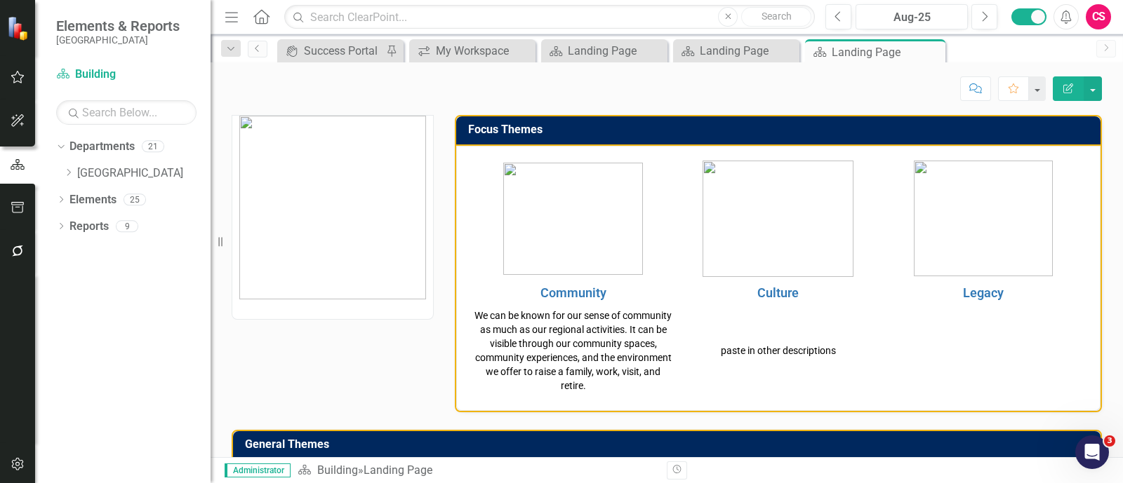
click at [689, 354] on p "paste in other descriptions" at bounding box center [778, 351] width 198 height 14
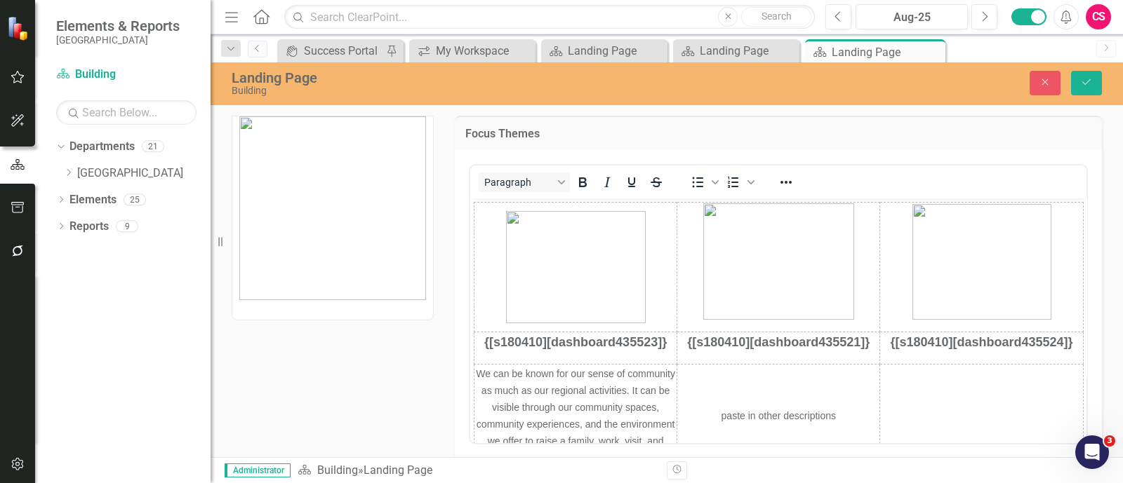
scroll to position [0, 0]
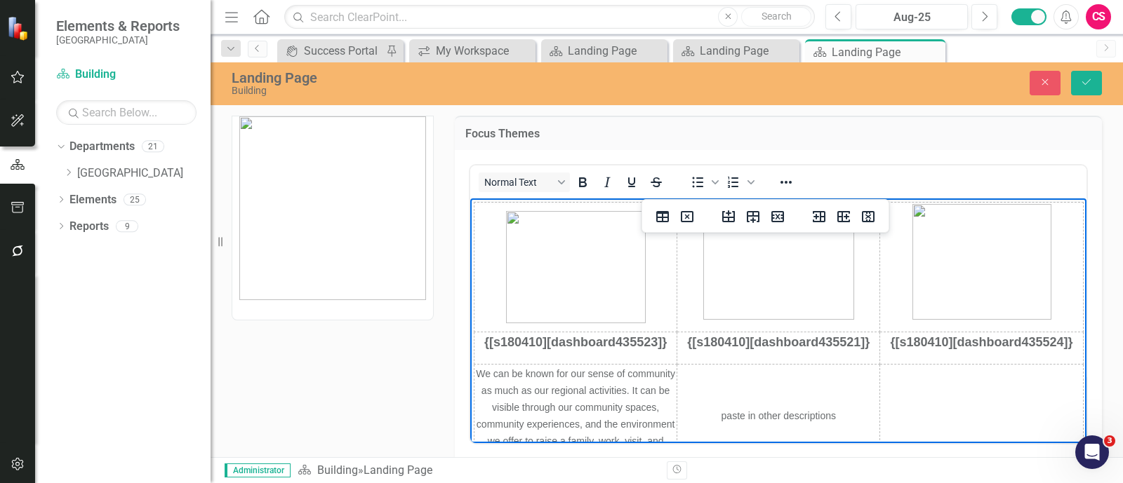
click at [741, 386] on span "paste in other descriptions" at bounding box center [778, 415] width 114 height 11
click at [603, 386] on span "We can be known for our sense of community as much as our regional activities. …" at bounding box center [574, 415] width 199 height 95
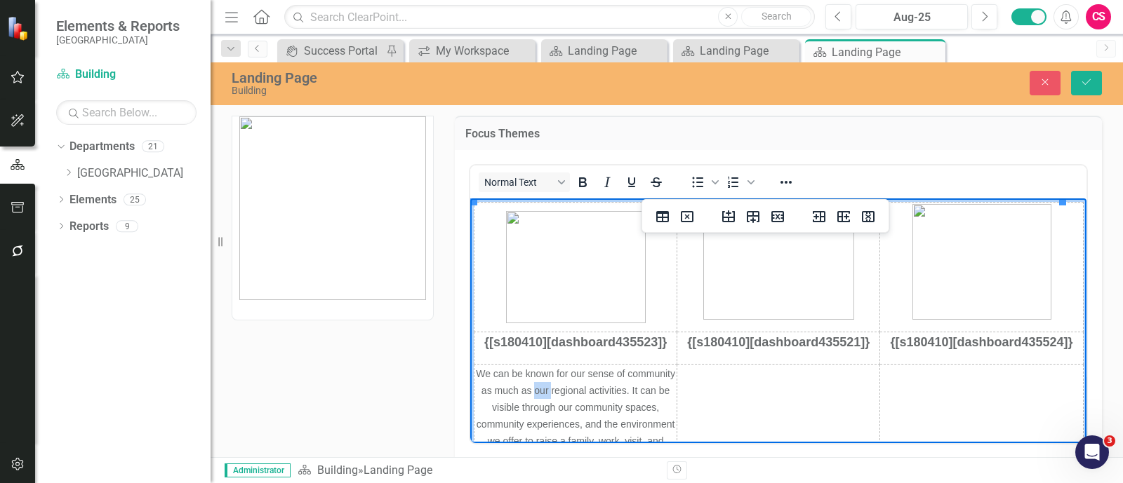
click at [603, 386] on span "We can be known for our sense of community as much as our regional activities. …" at bounding box center [574, 415] width 199 height 95
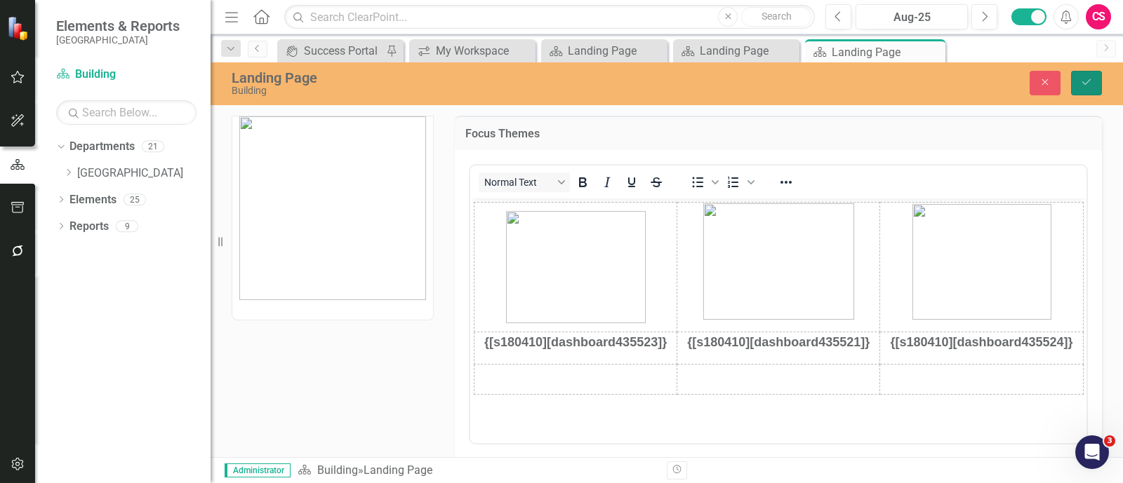
click at [897, 79] on icon "Save" at bounding box center [1086, 82] width 13 height 10
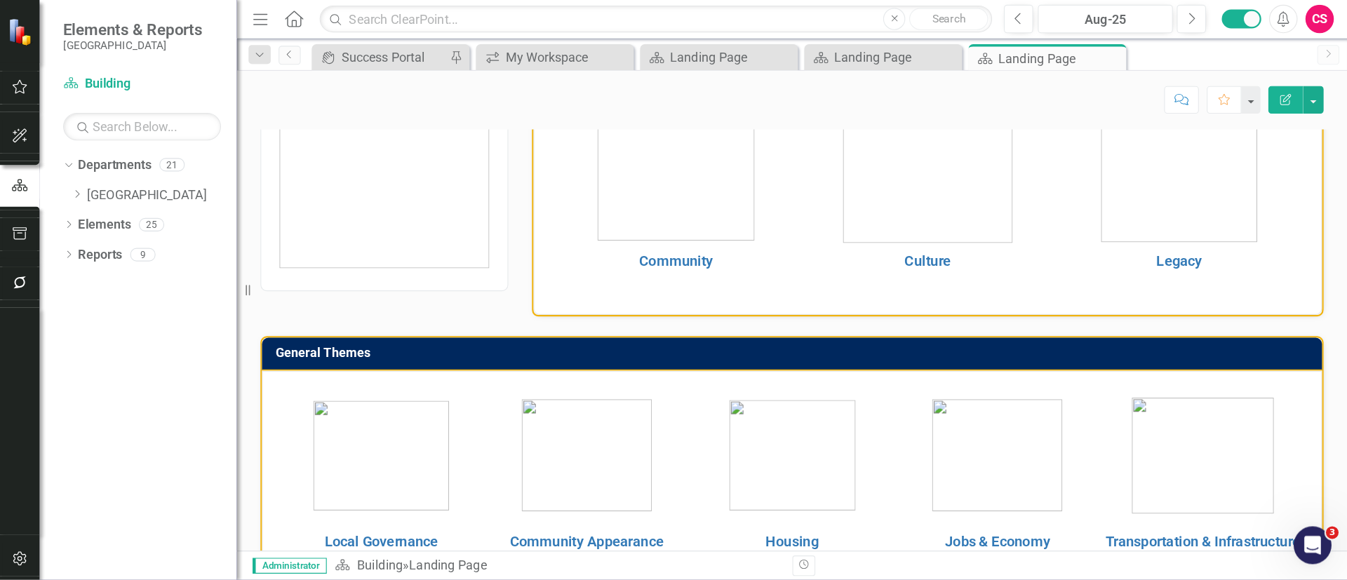
scroll to position [61, 0]
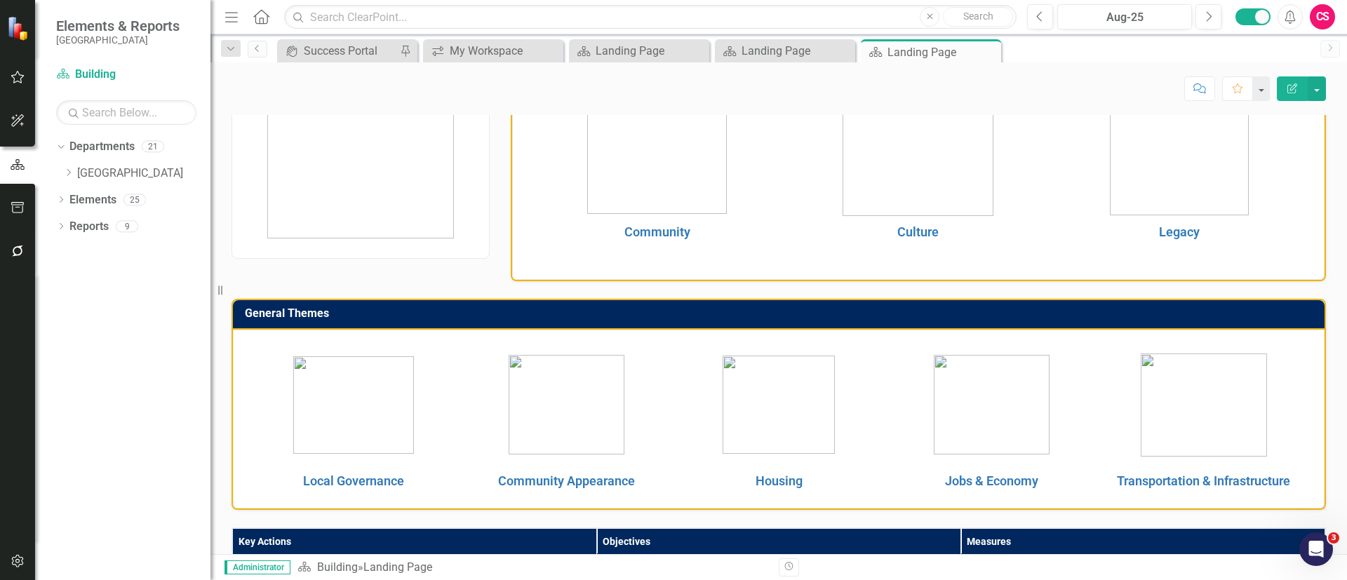
drag, startPoint x: 926, startPoint y: 1, endPoint x: 762, endPoint y: 213, distance: 268.1
click at [762, 213] on td at bounding box center [657, 157] width 261 height 123
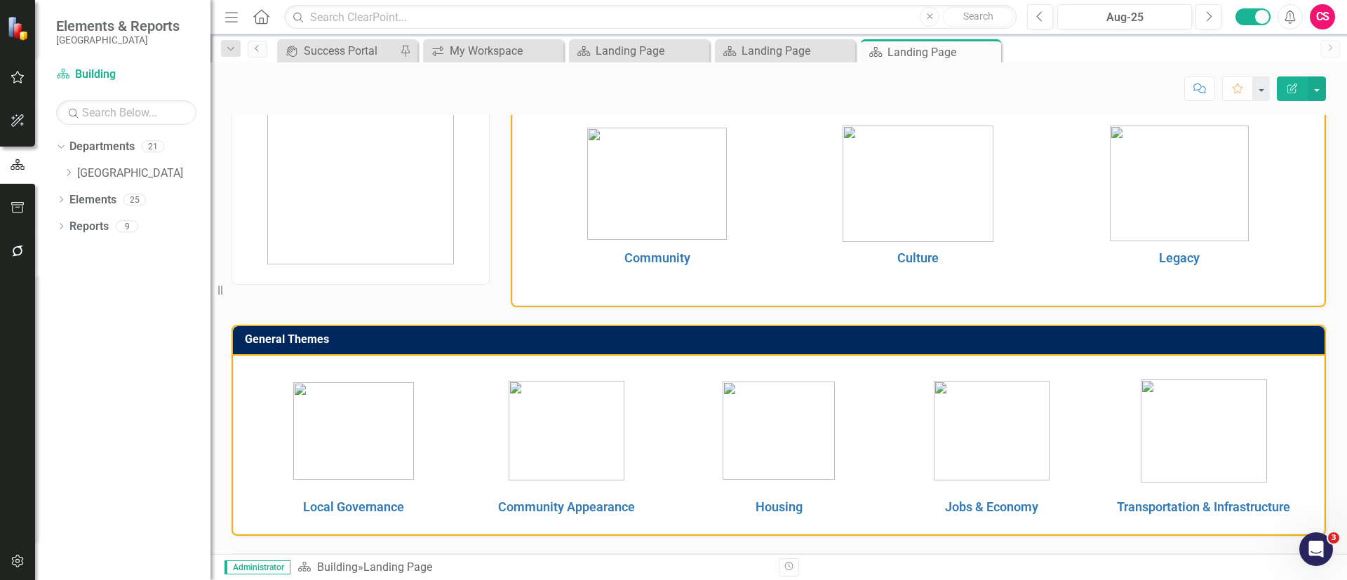
scroll to position [14, 0]
